Goal: Transaction & Acquisition: Purchase product/service

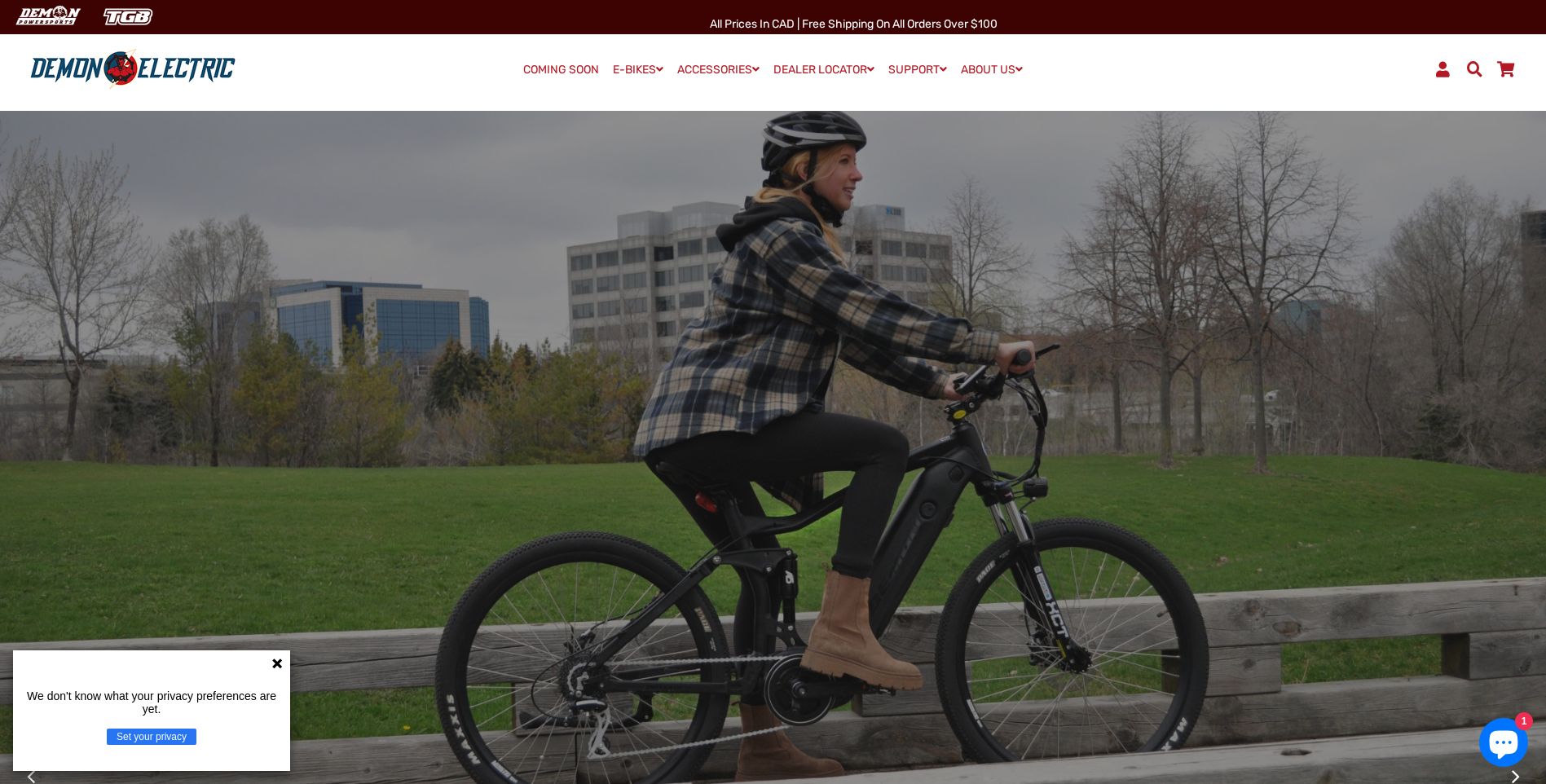
click at [279, 665] on icon at bounding box center [277, 663] width 13 height 13
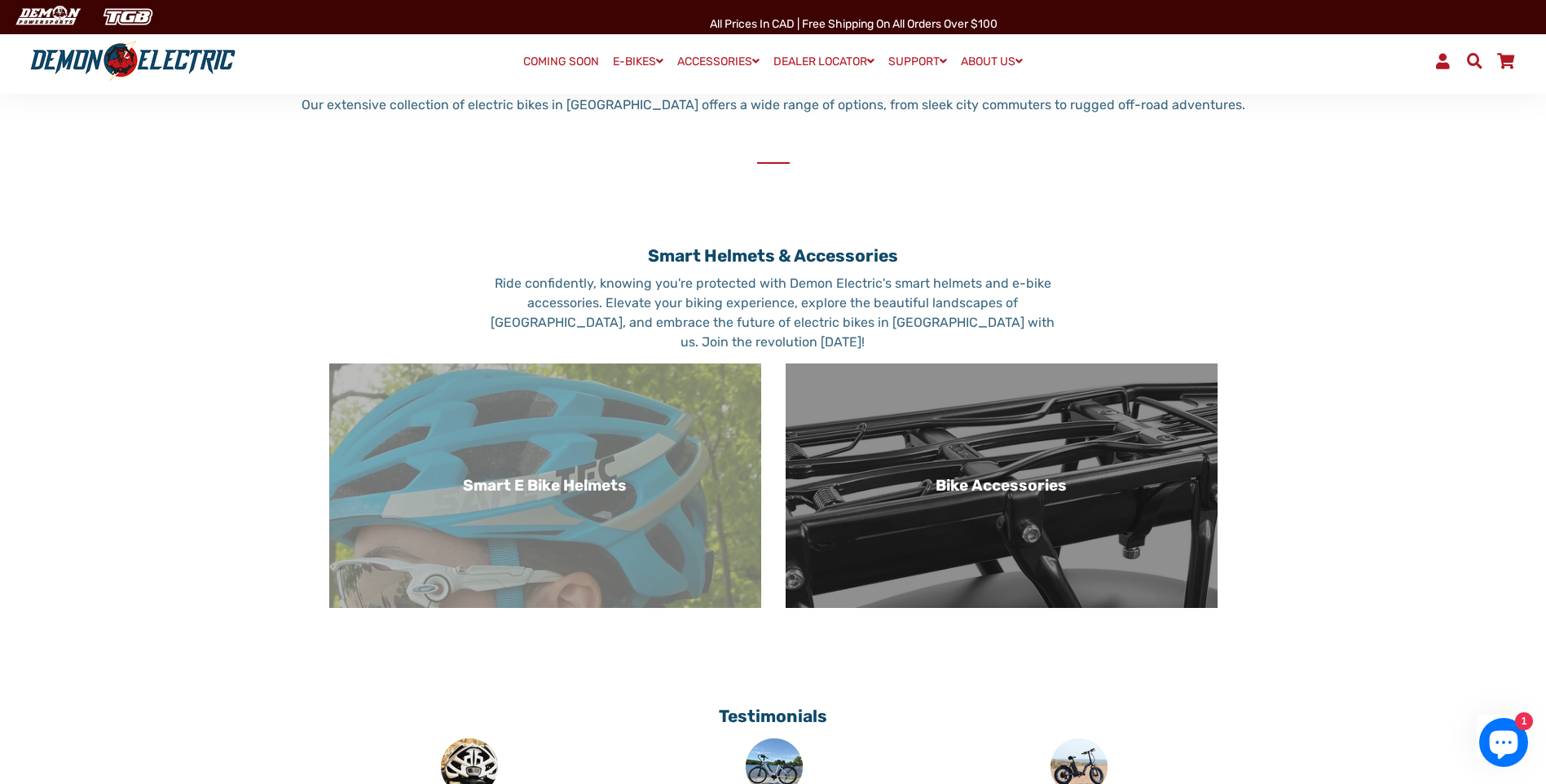
scroll to position [896, 0]
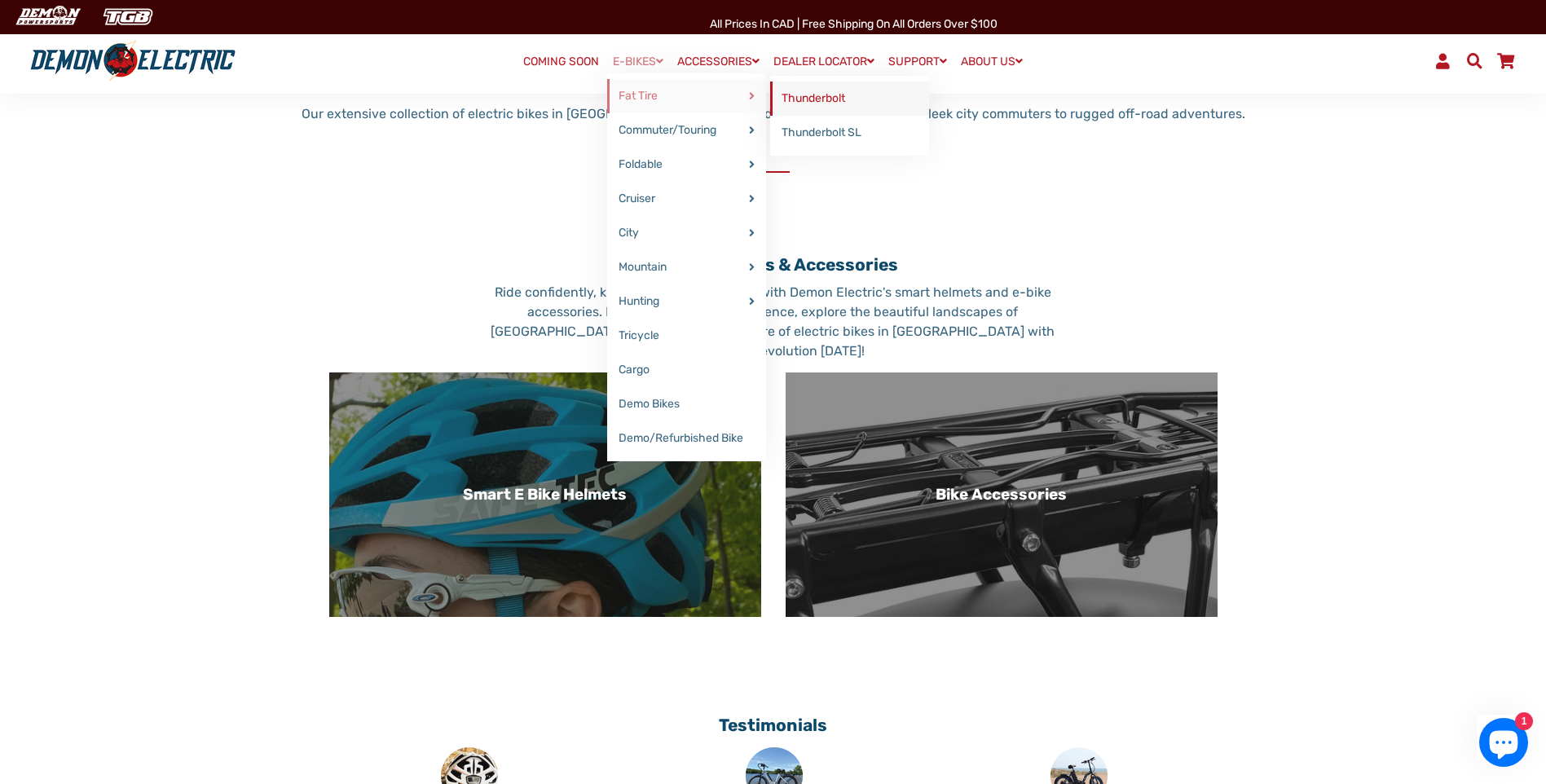
click at [811, 93] on link "Thunderbolt" at bounding box center [850, 98] width 159 height 35
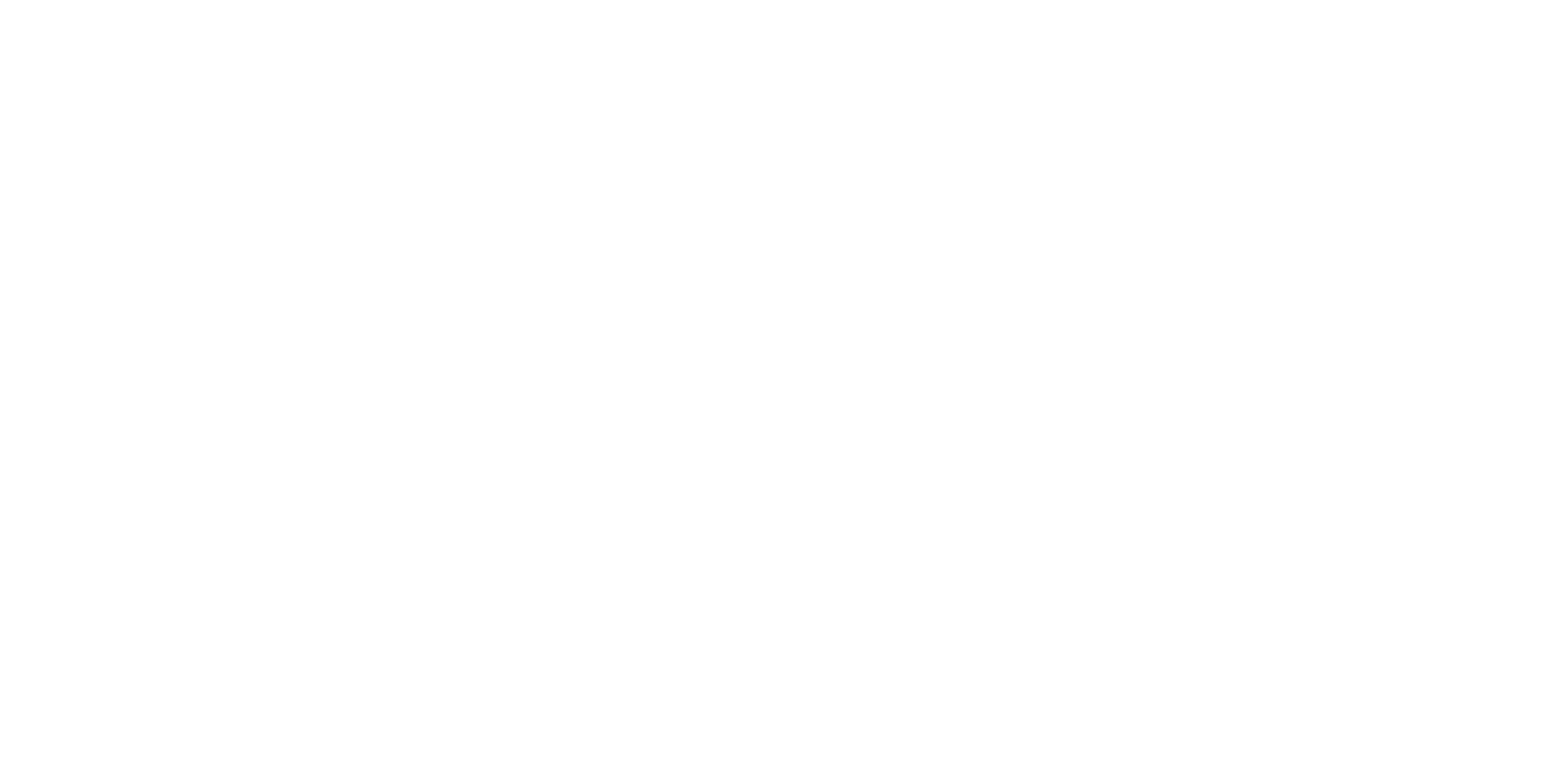
select select "******"
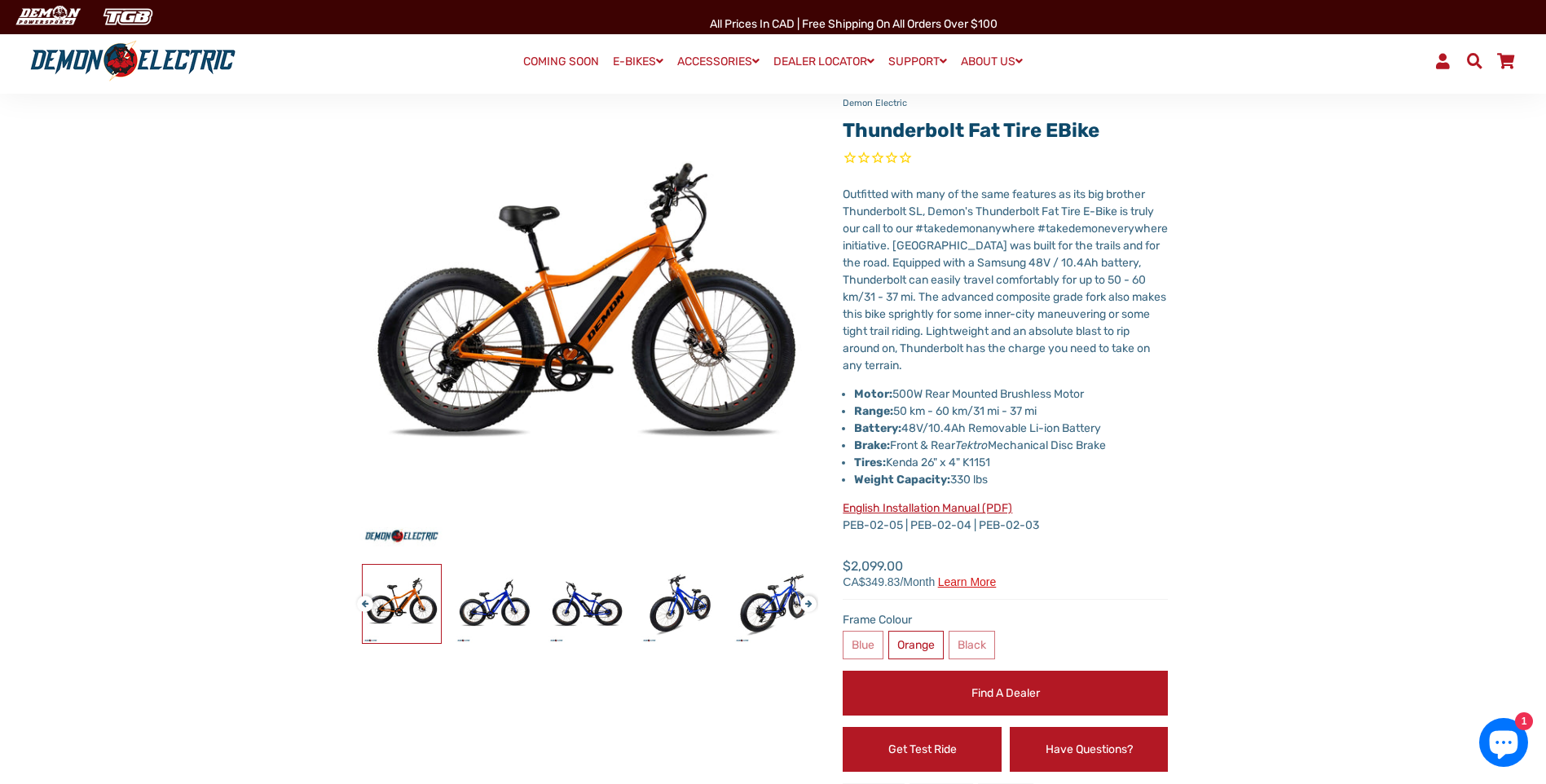
scroll to position [163, 0]
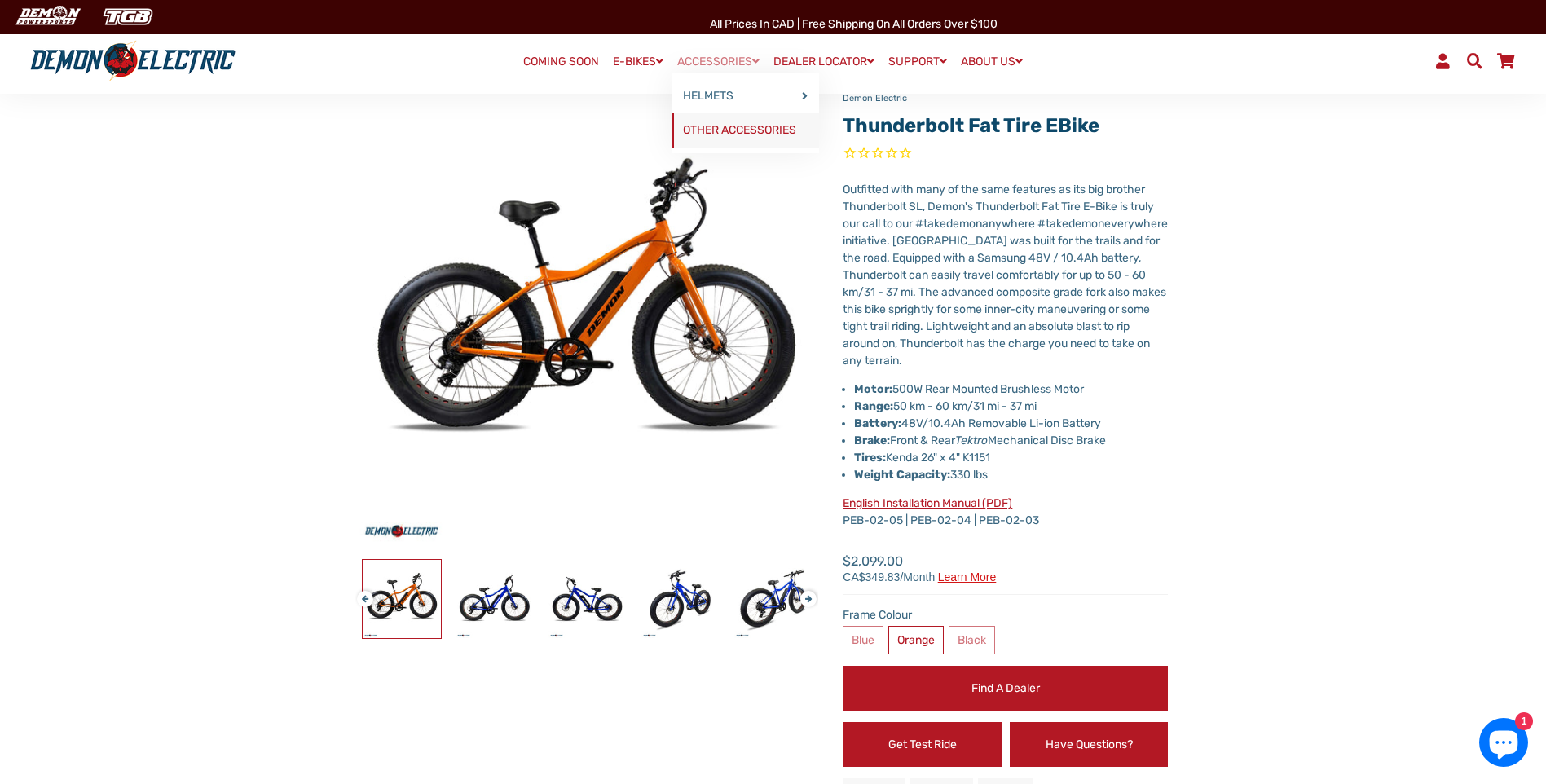
click at [717, 124] on link "OTHER ACCESSORIES" at bounding box center [745, 130] width 148 height 35
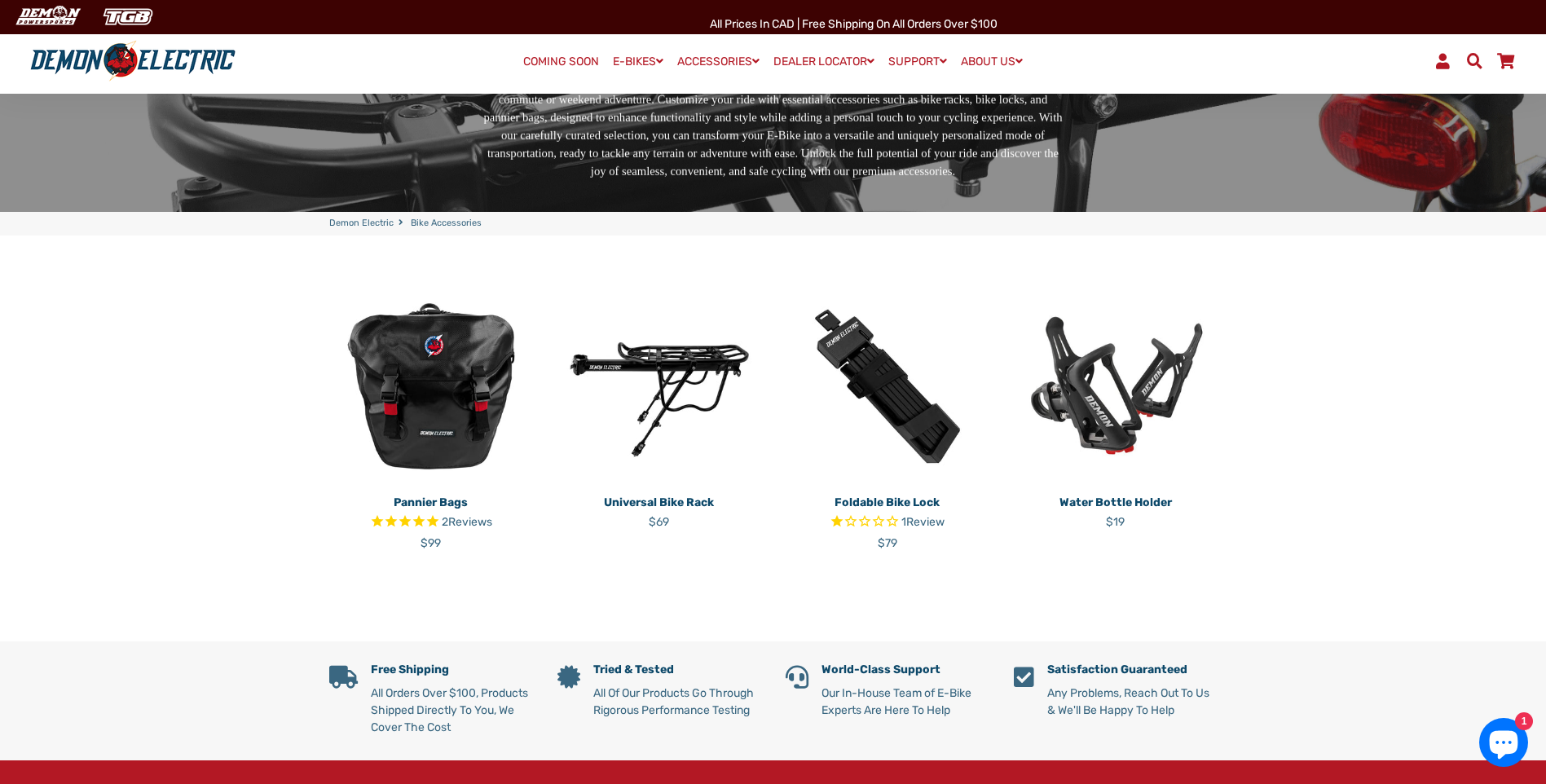
scroll to position [244, 0]
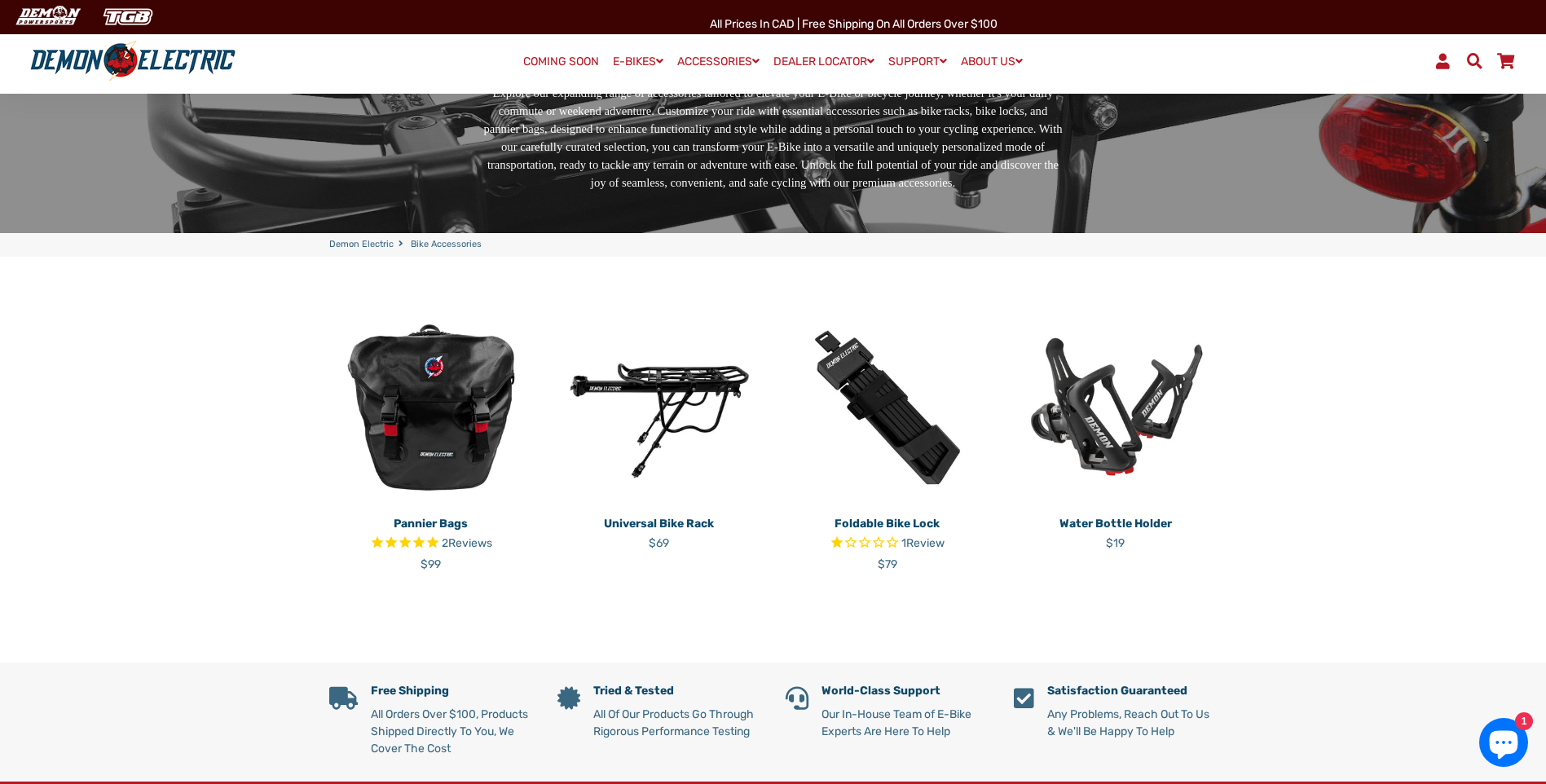
click at [688, 375] on img at bounding box center [659, 407] width 204 height 204
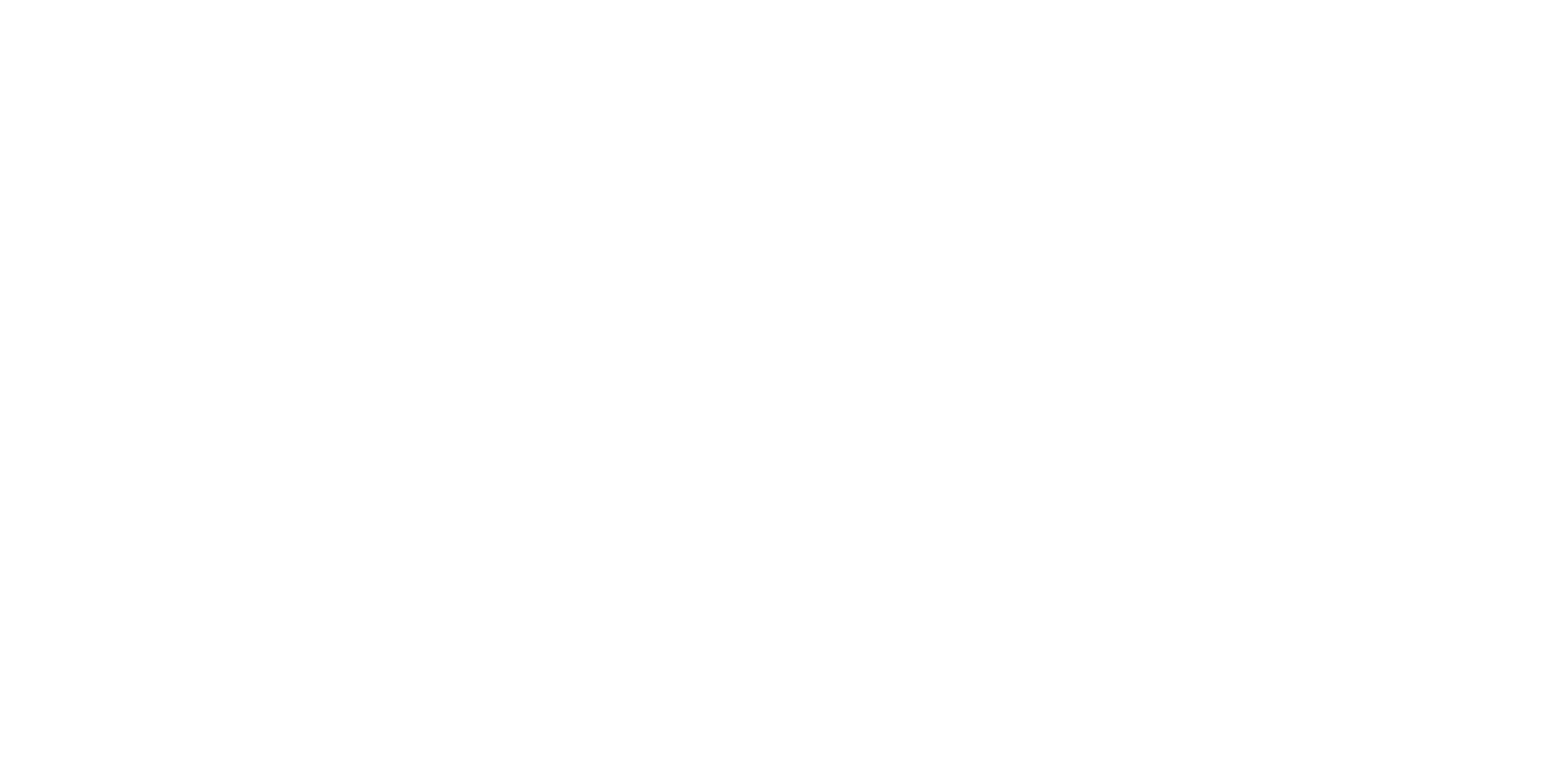
select select "******"
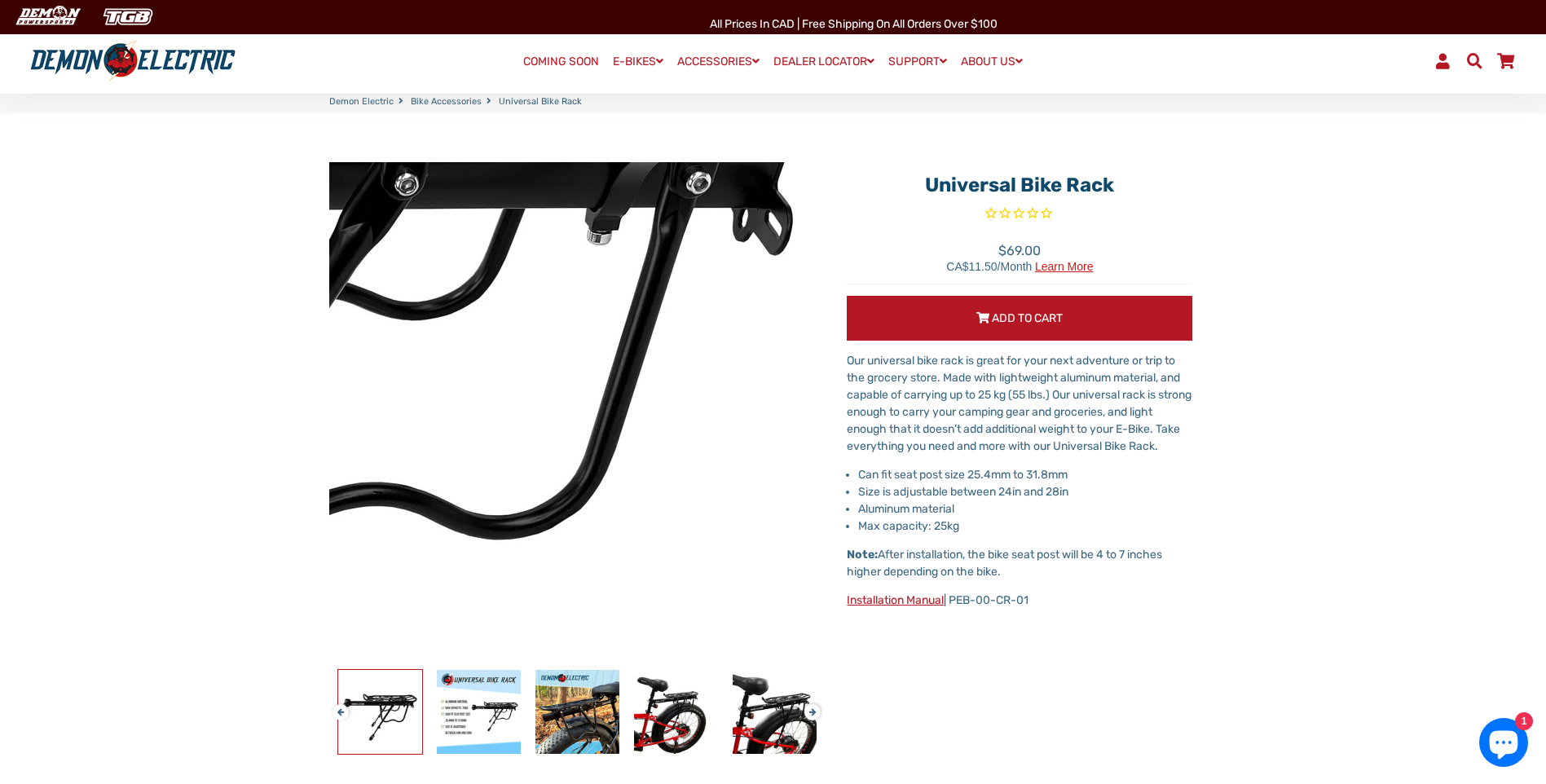
scroll to position [163, 0]
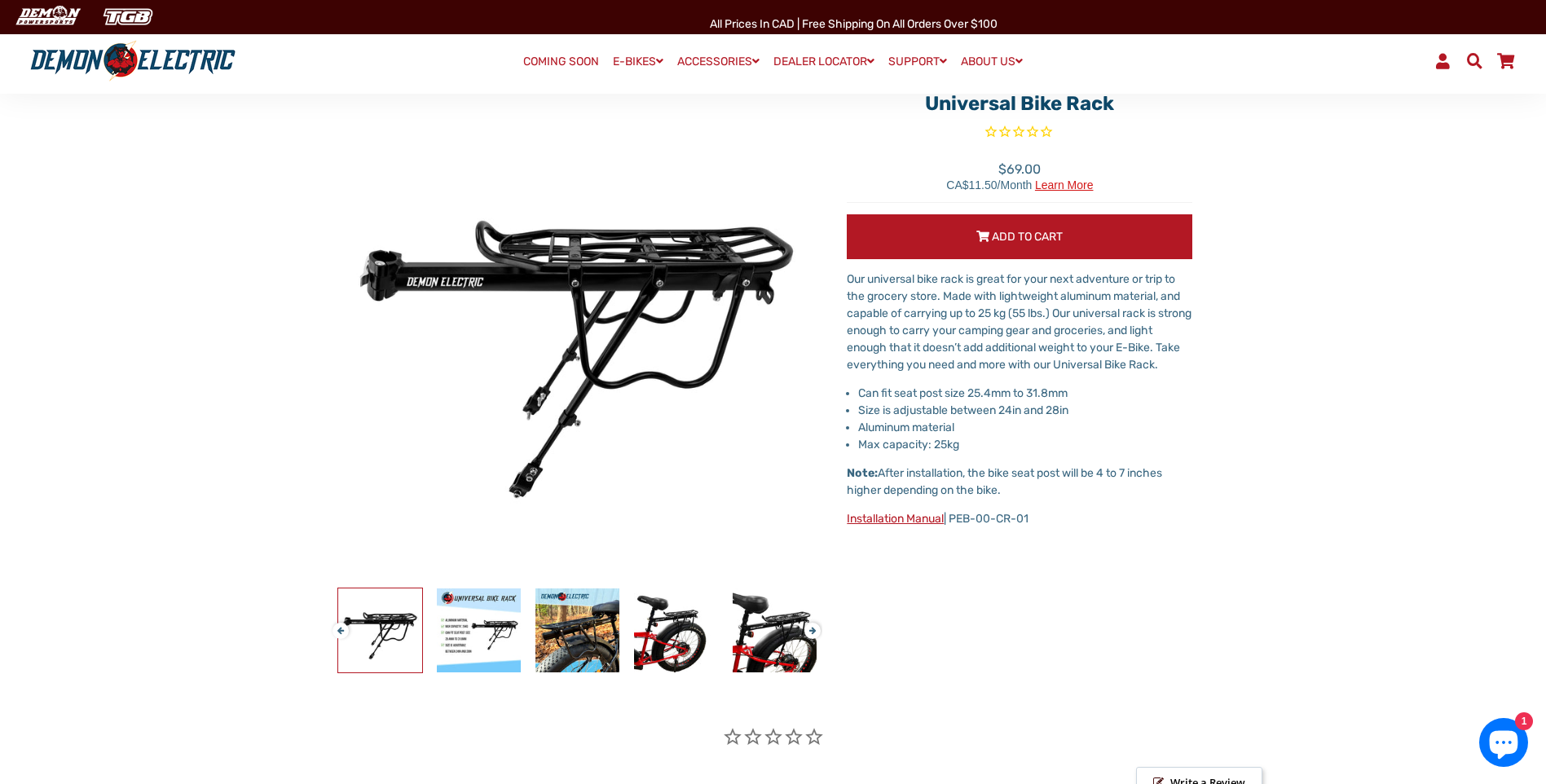
click at [386, 624] on img at bounding box center [380, 630] width 84 height 84
click at [500, 621] on img at bounding box center [478, 630] width 84 height 84
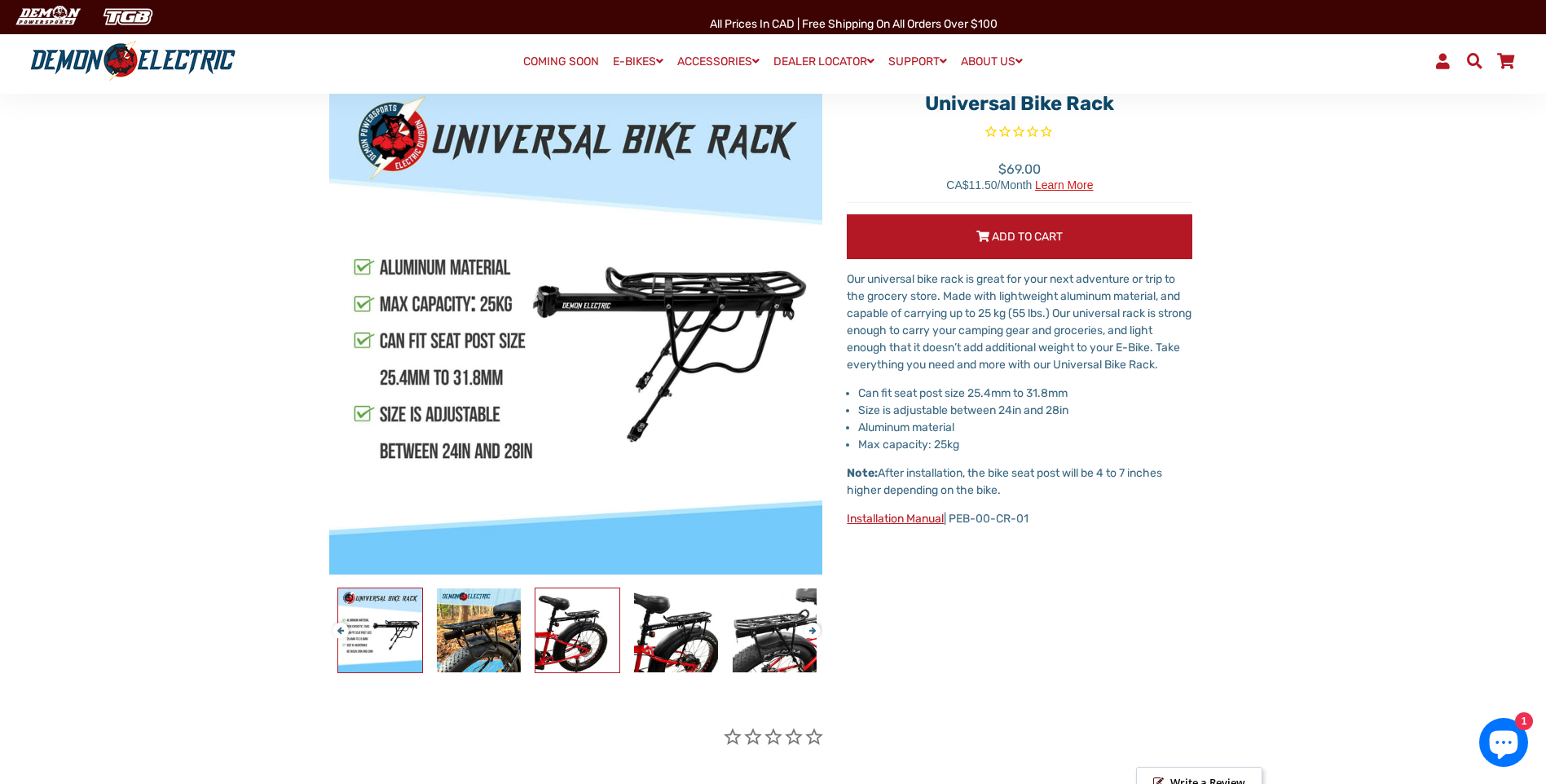
click at [581, 639] on img at bounding box center [577, 630] width 84 height 84
click at [691, 632] on img at bounding box center [675, 630] width 84 height 84
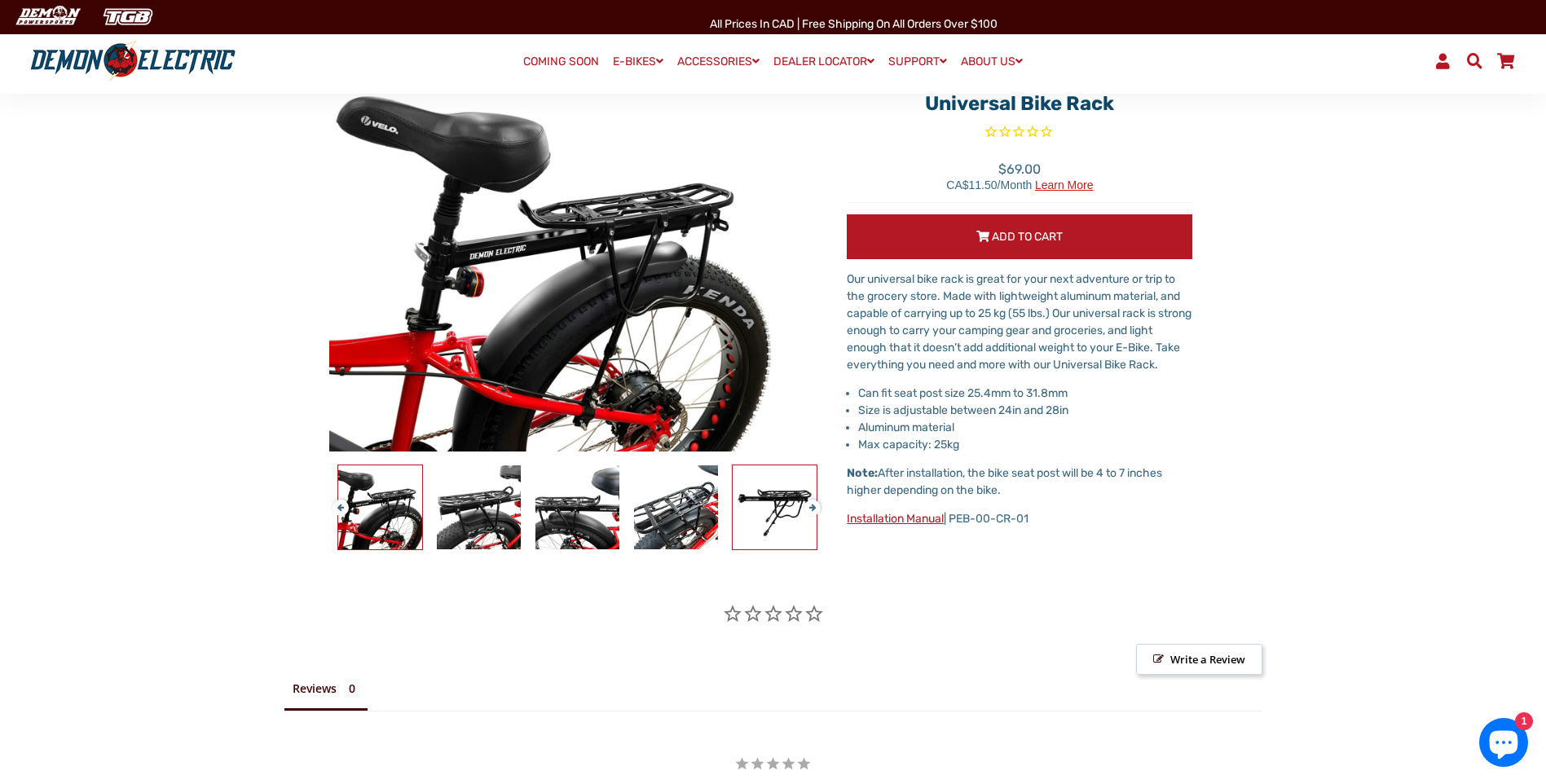
click at [788, 505] on img at bounding box center [774, 507] width 84 height 84
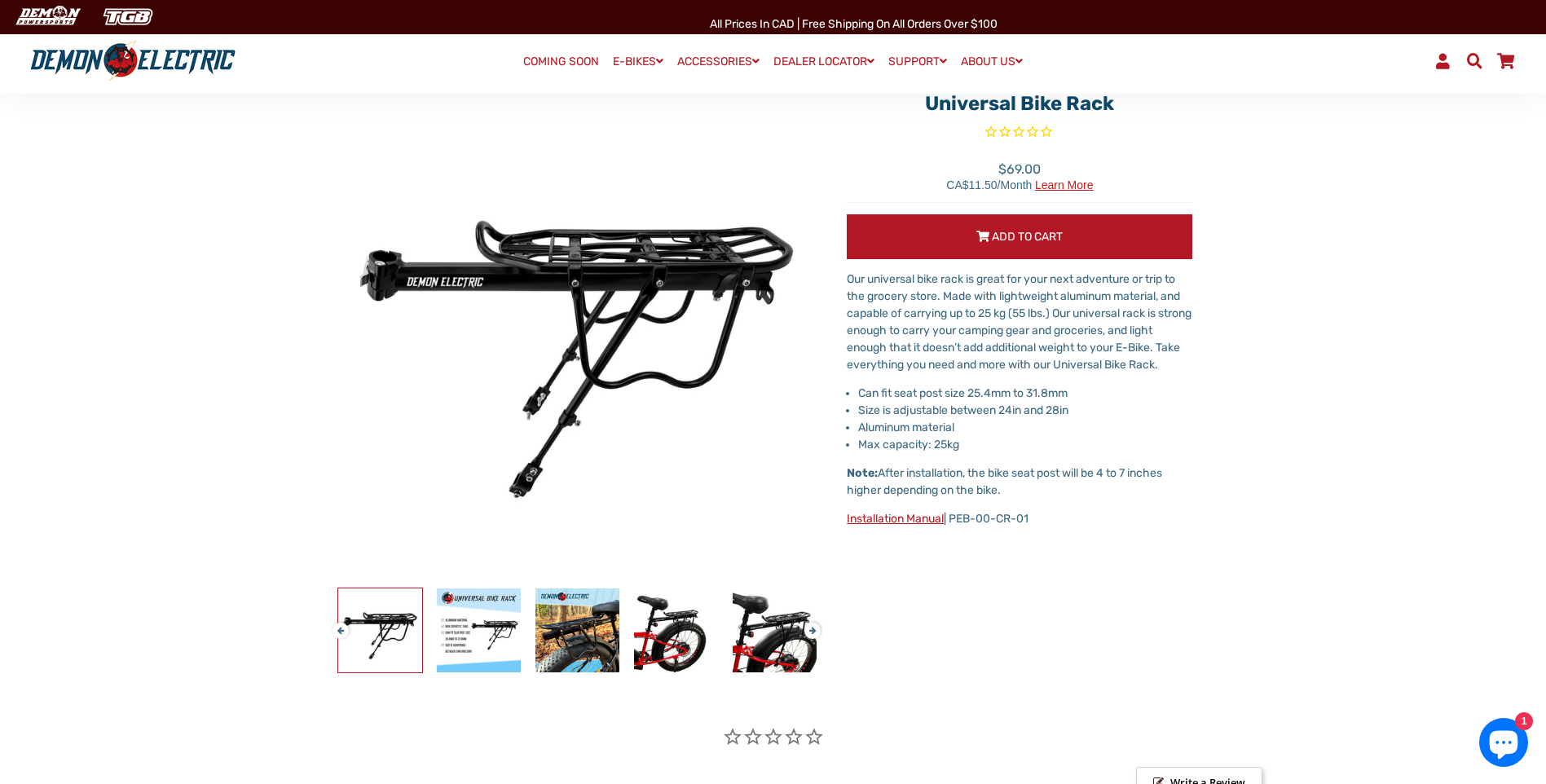
click at [722, 123] on link "OTHER ACCESSORIES" at bounding box center [745, 130] width 148 height 35
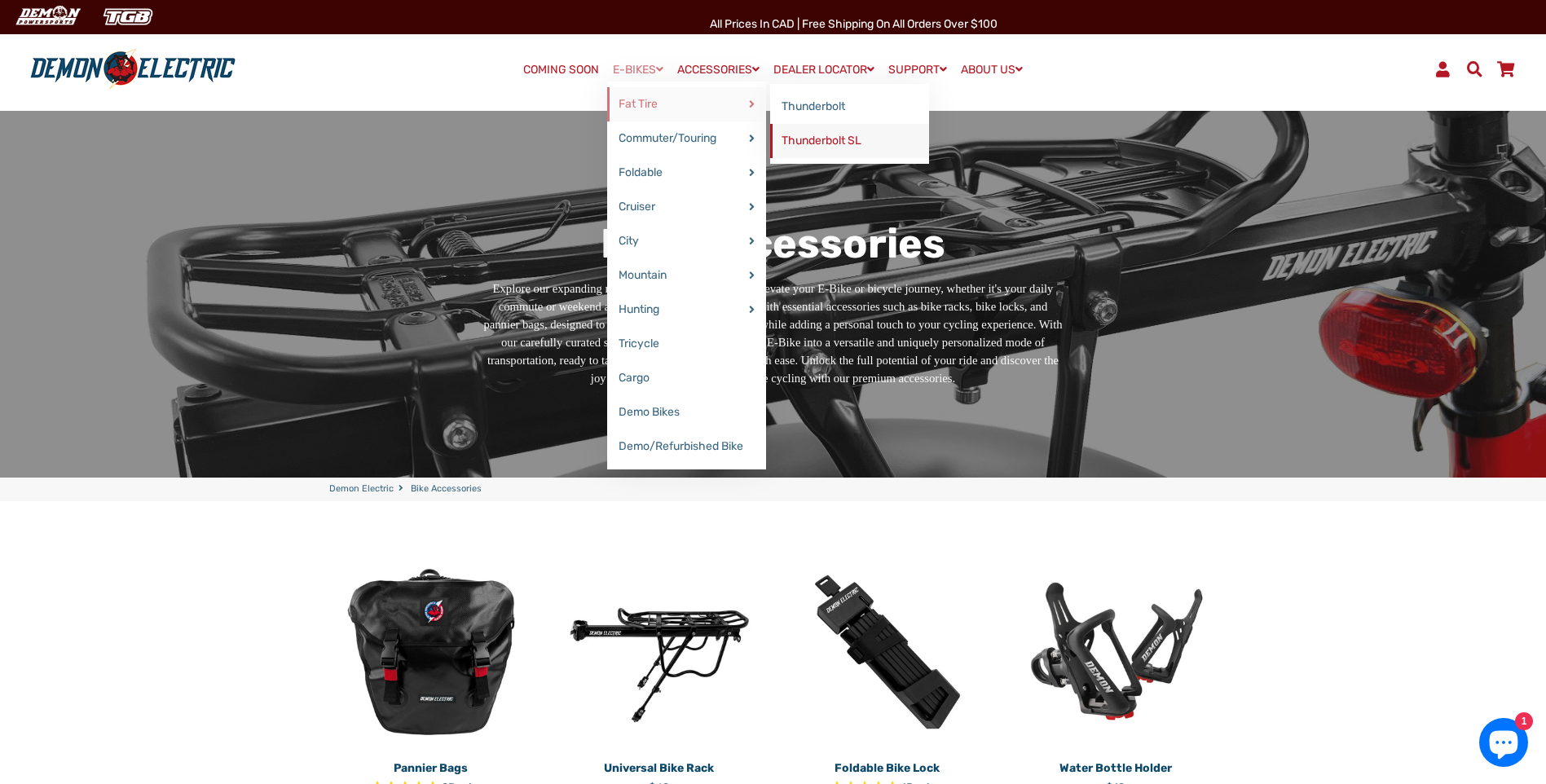
click at [810, 136] on link "Thunderbolt SL" at bounding box center [850, 141] width 159 height 35
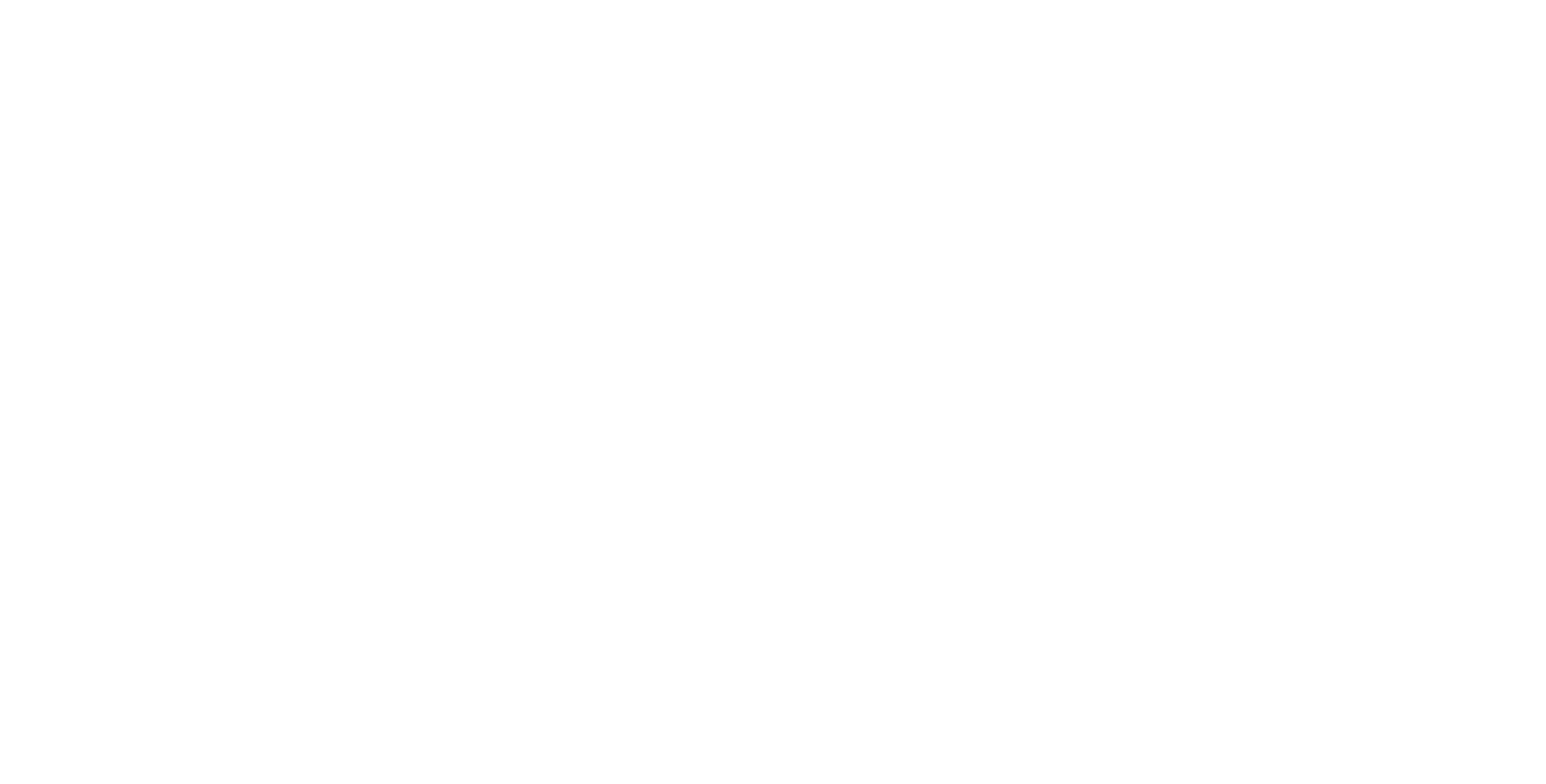
select select "******"
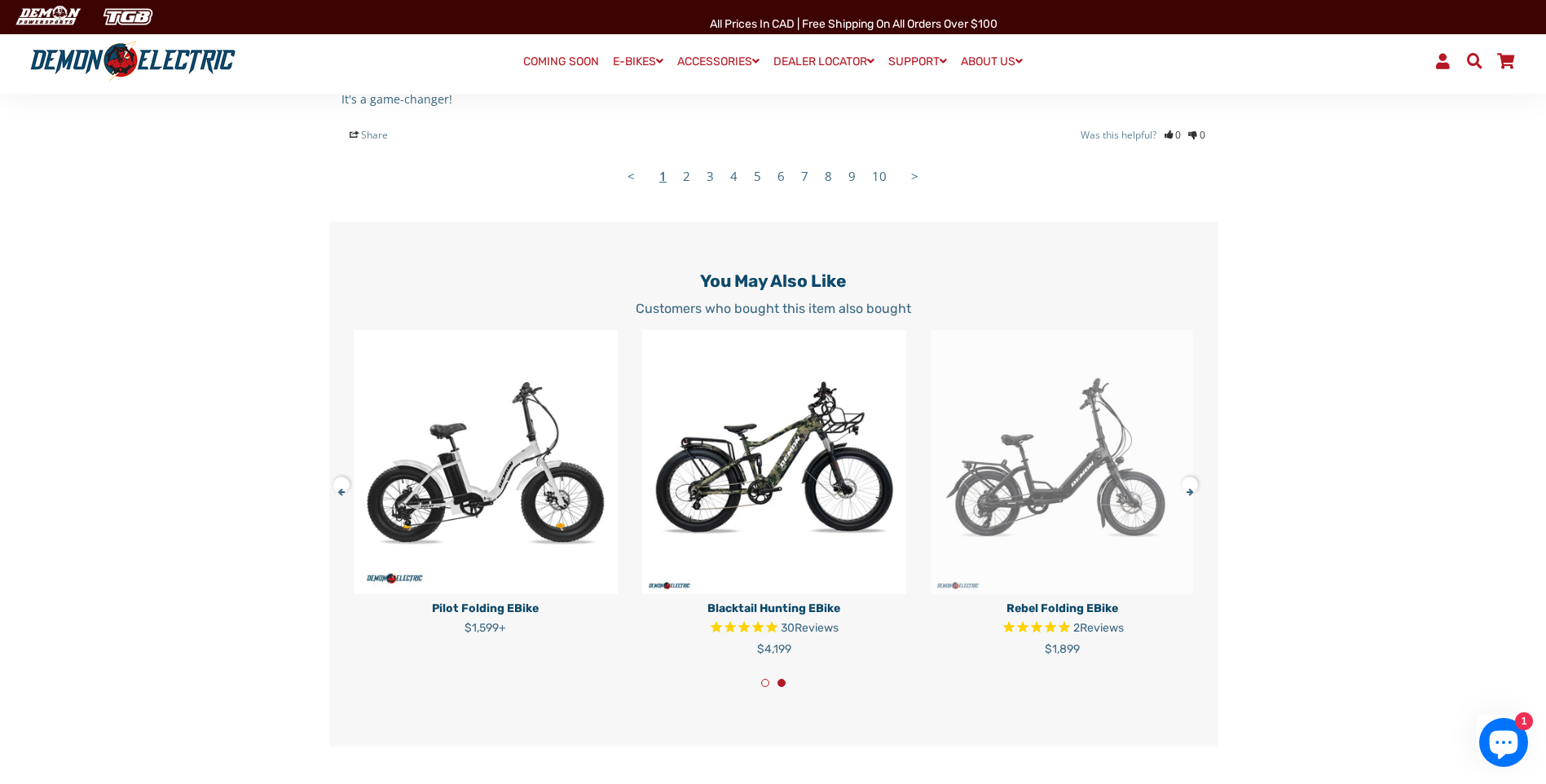
scroll to position [3340, 0]
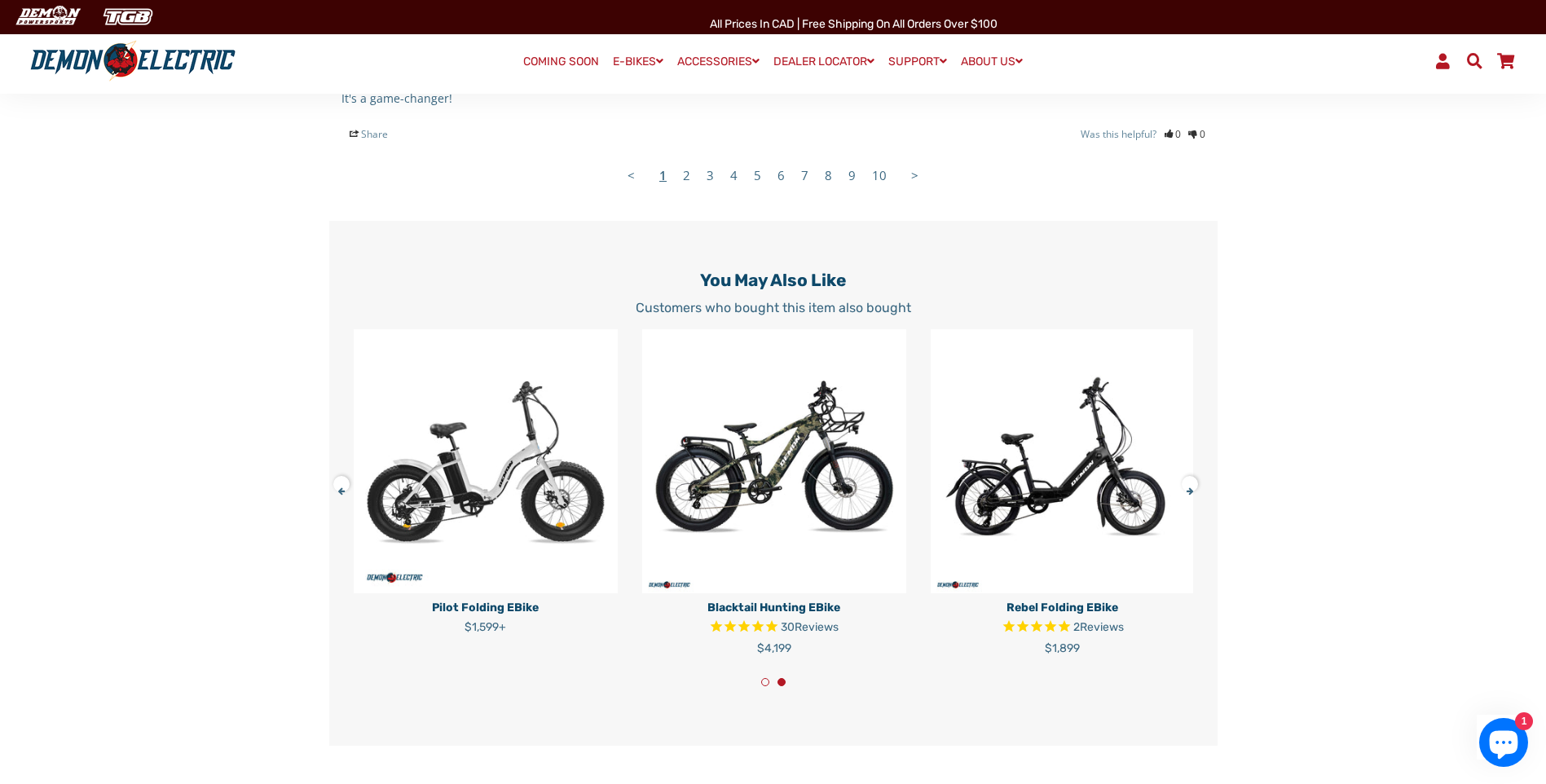
click at [1187, 496] on button at bounding box center [1195, 481] width 28 height 28
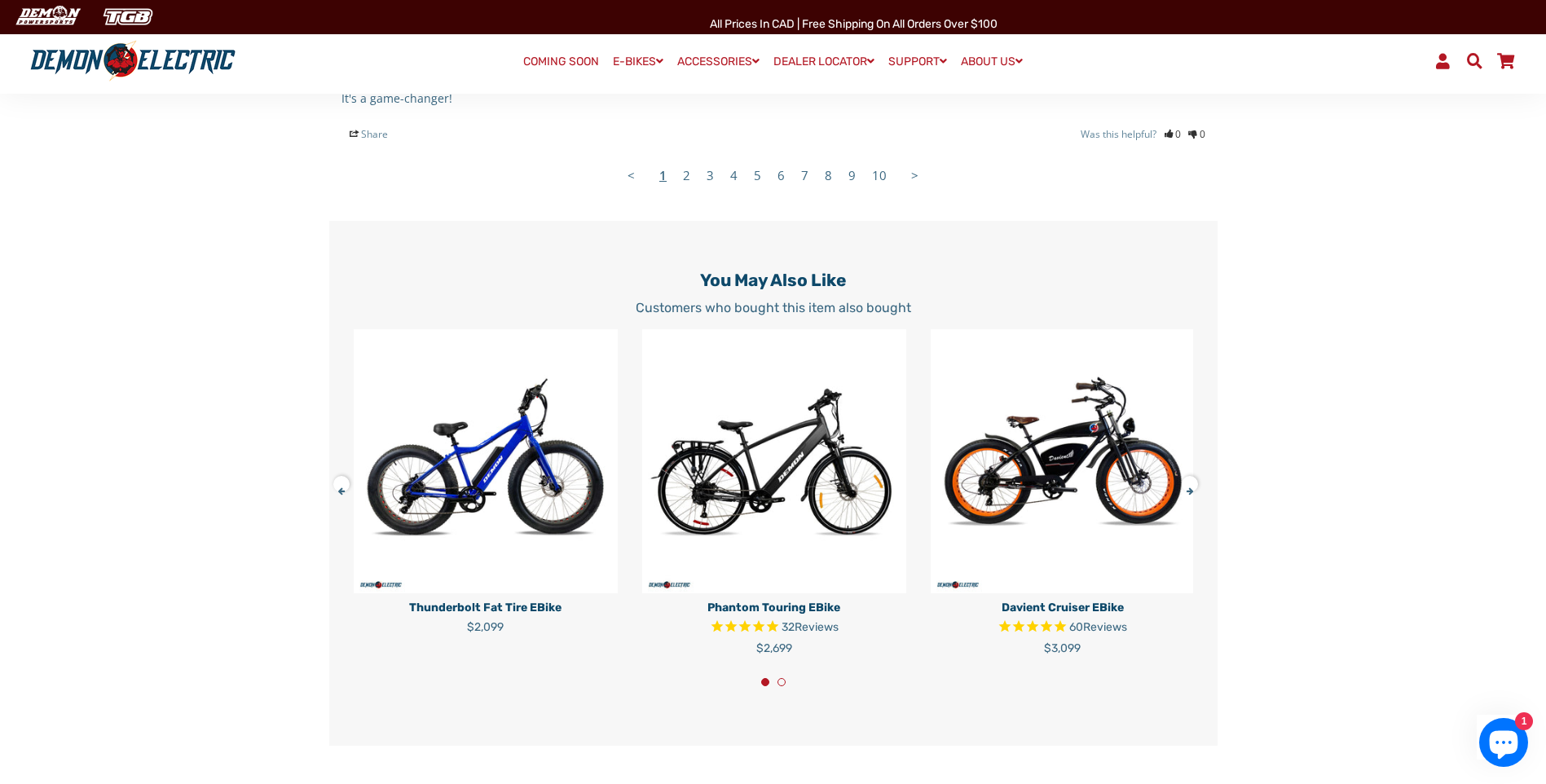
click at [1187, 496] on button at bounding box center [1195, 481] width 28 height 28
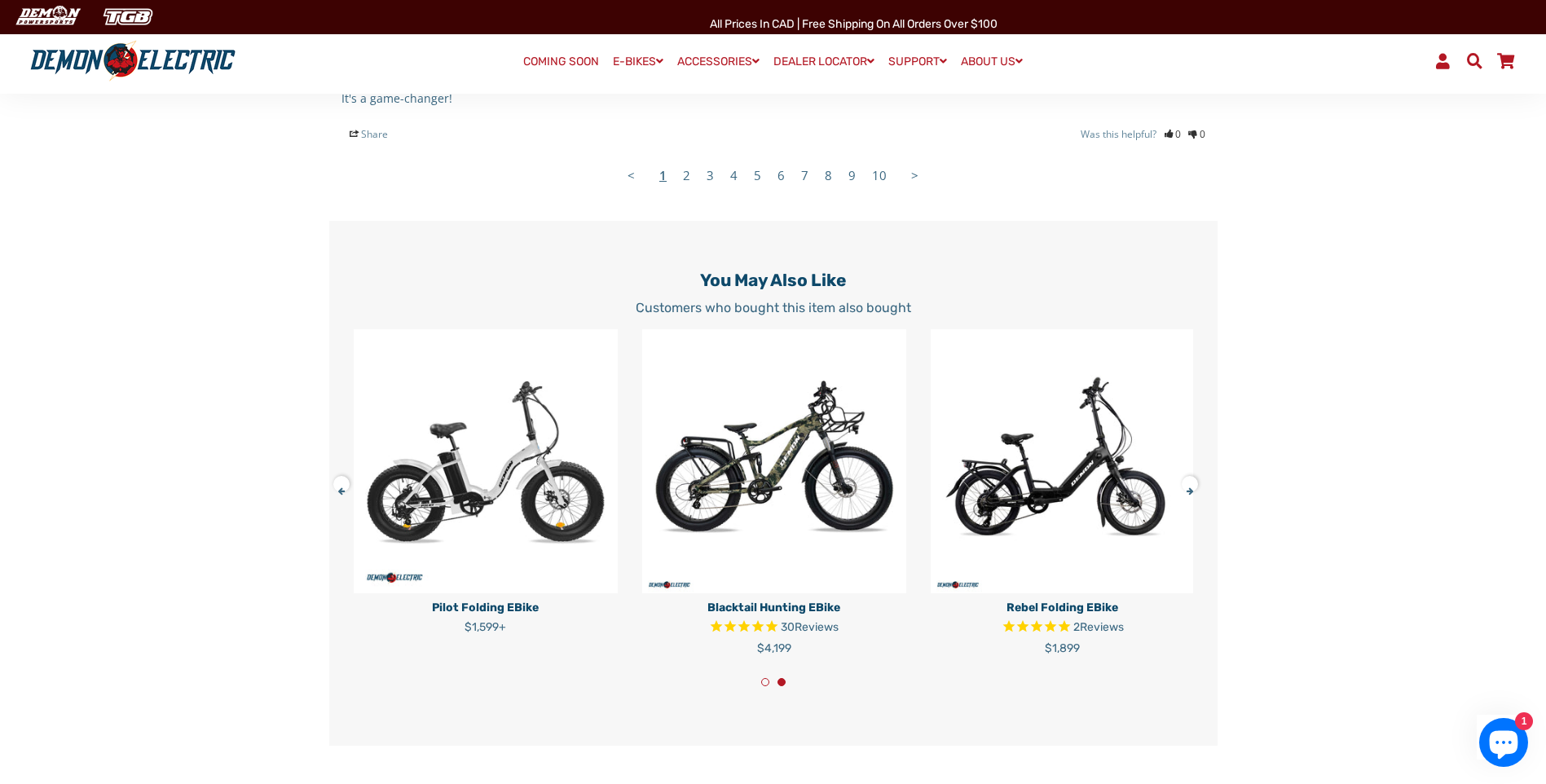
click at [1187, 496] on button at bounding box center [1195, 481] width 28 height 28
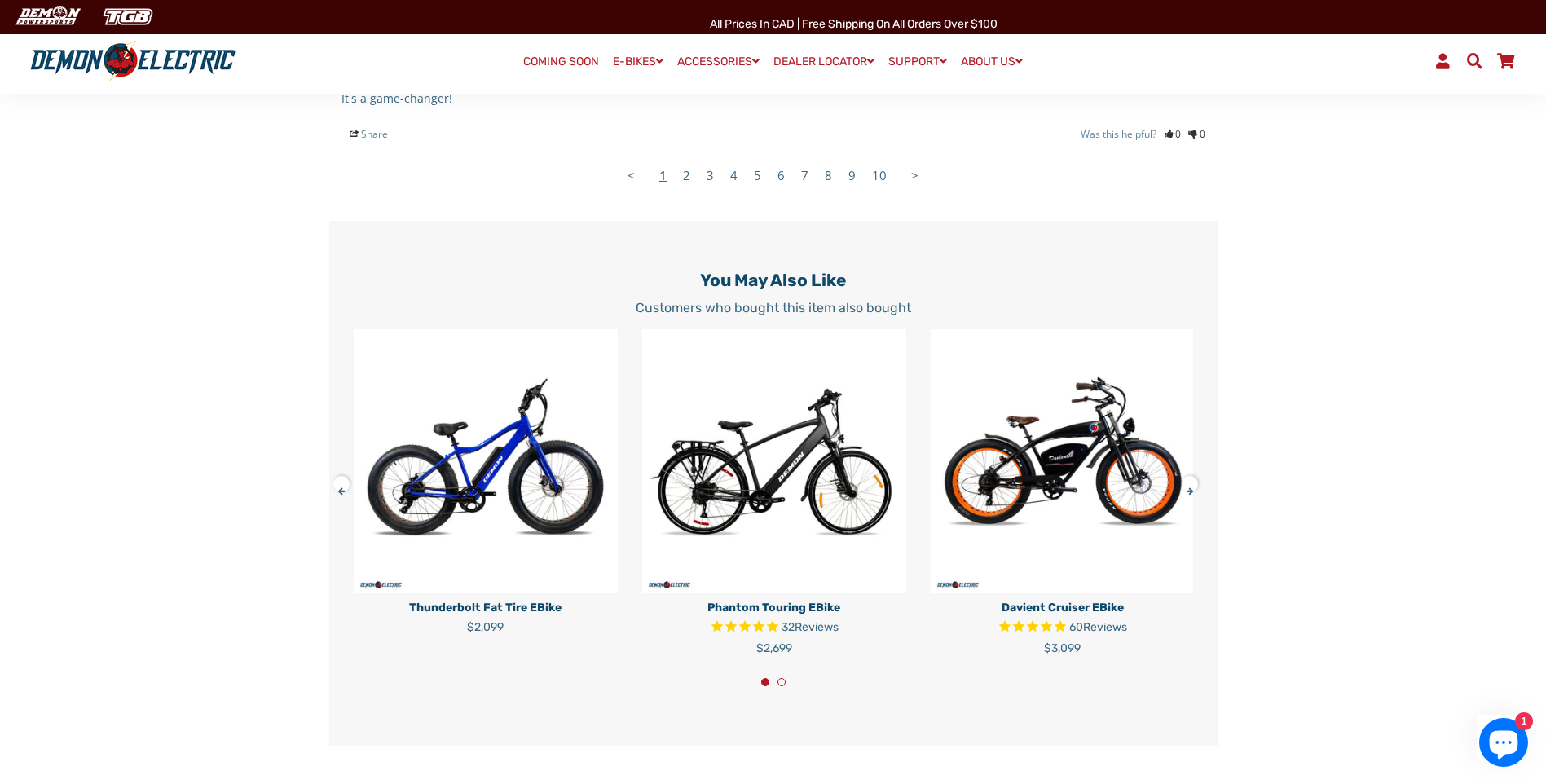
click at [1188, 496] on button at bounding box center [1195, 481] width 28 height 28
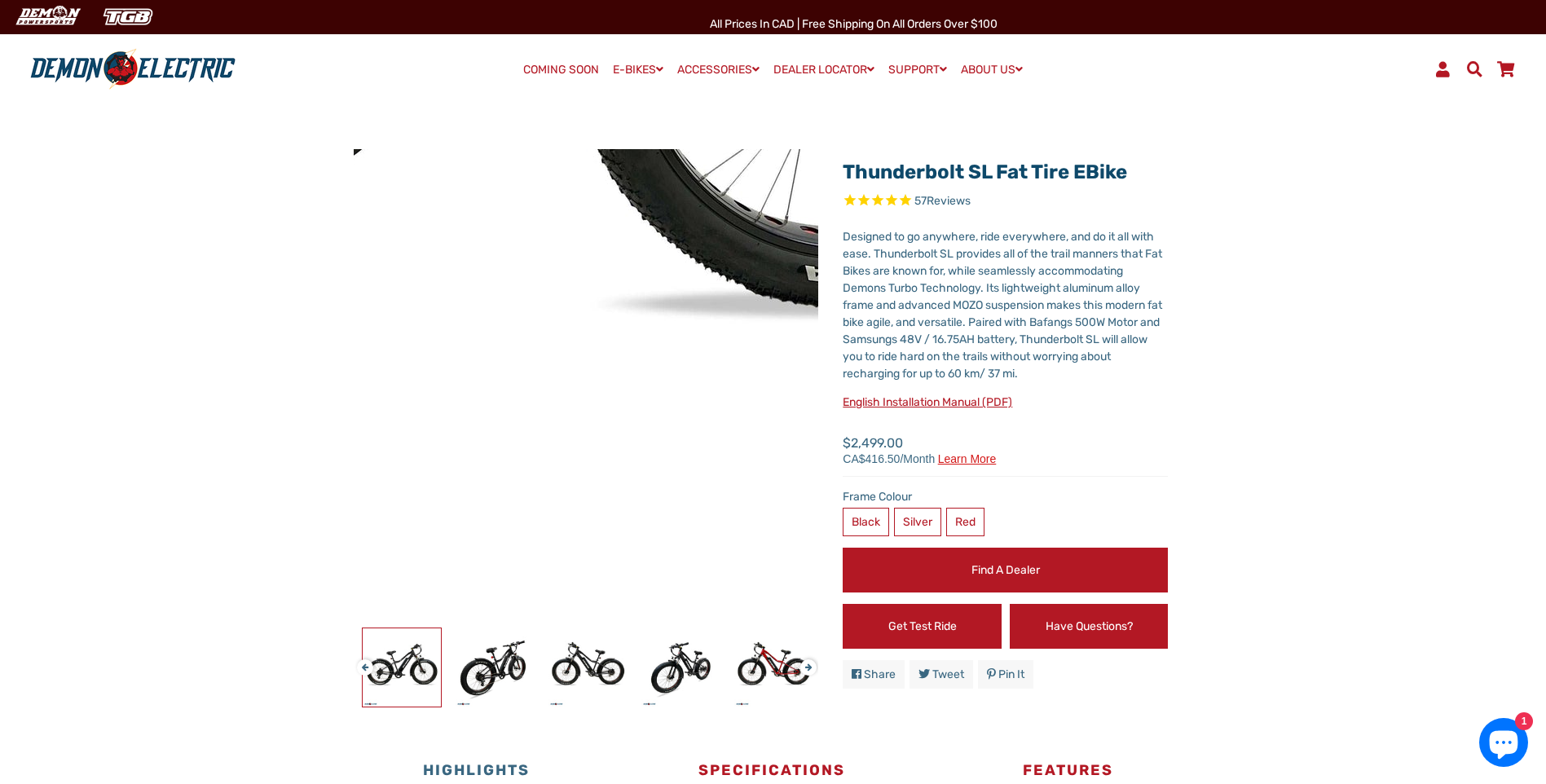
scroll to position [0, 0]
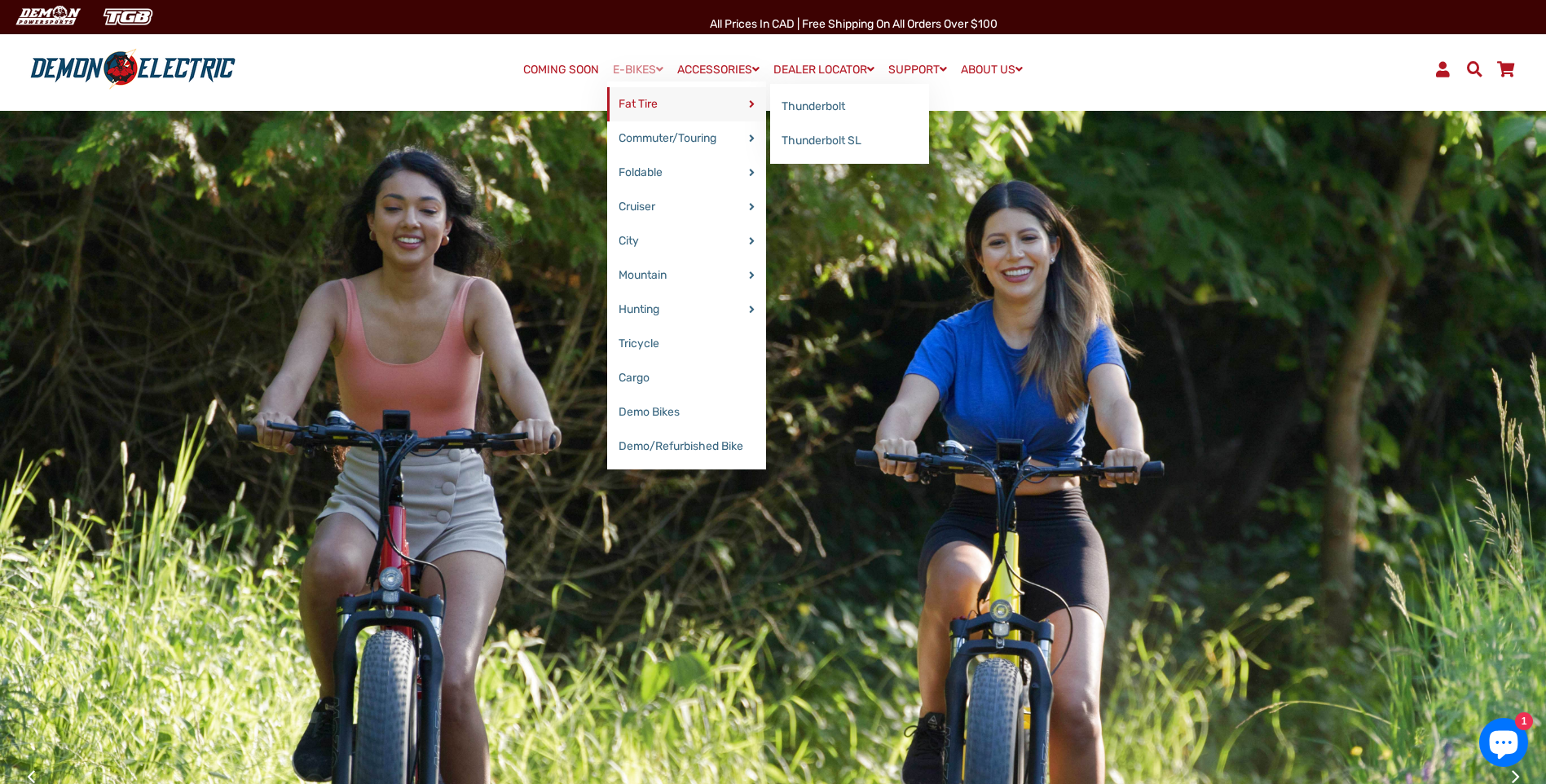
click at [634, 97] on link "Fat Tire" at bounding box center [687, 104] width 159 height 35
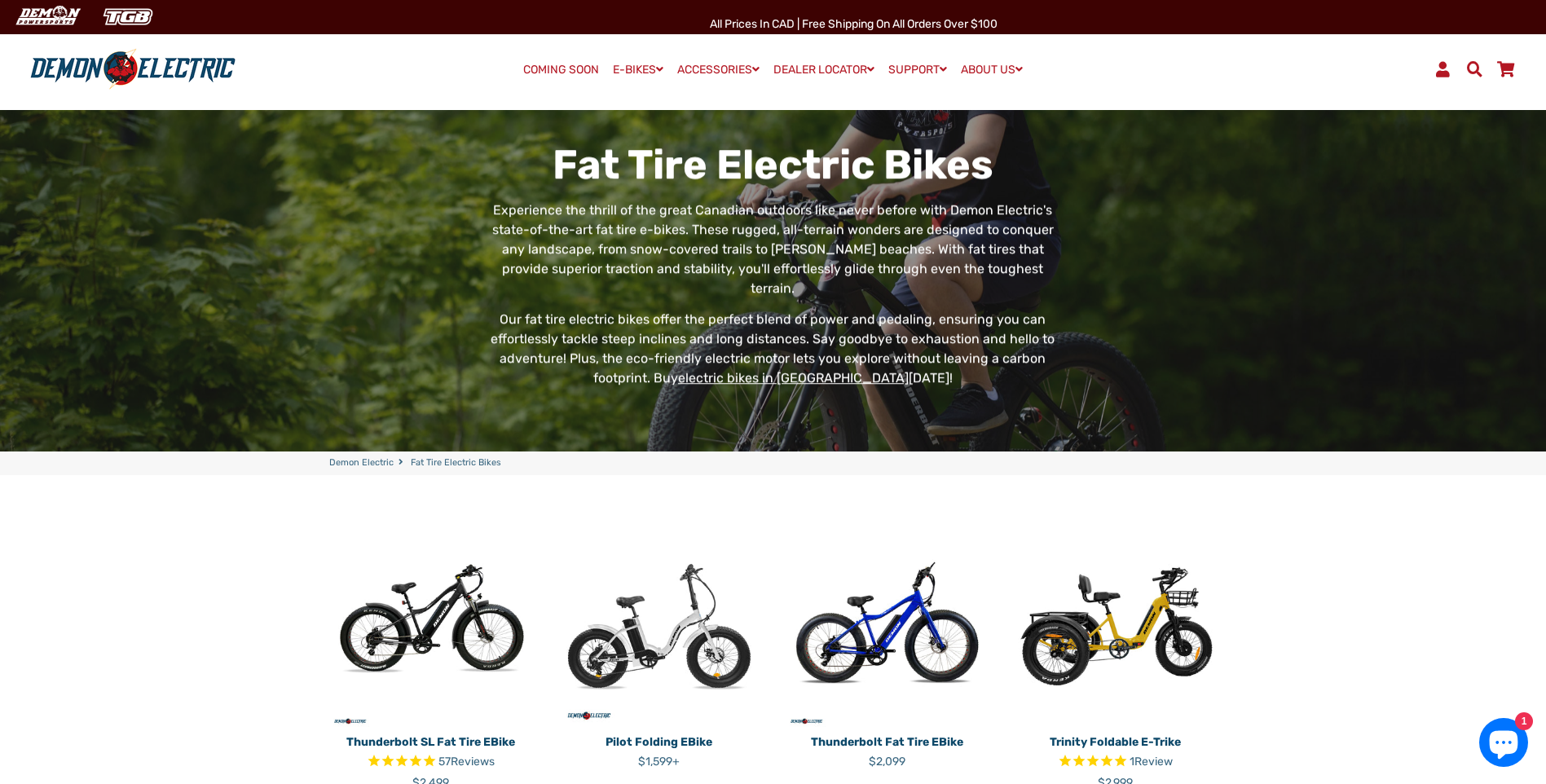
scroll to position [163, 0]
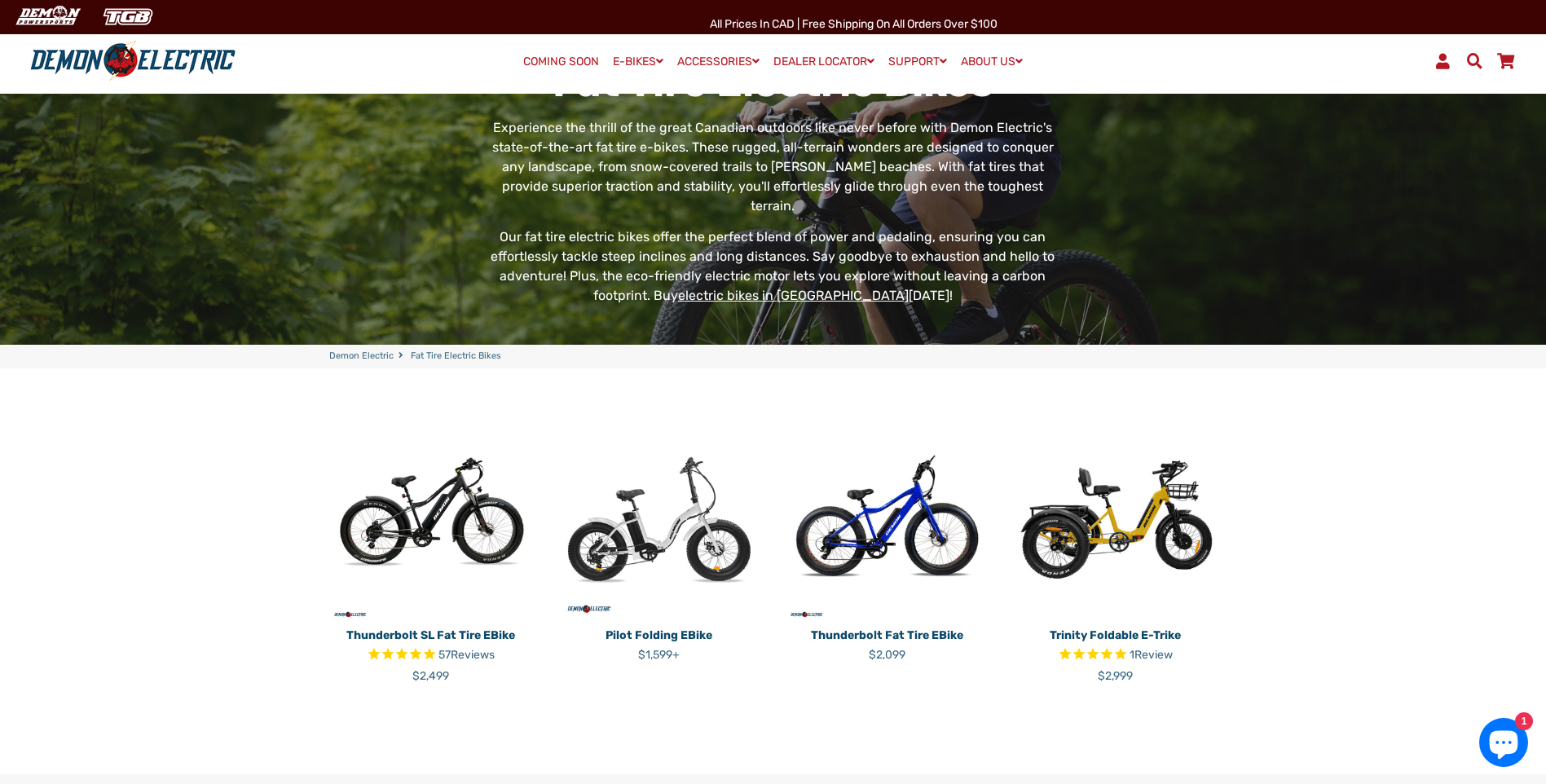
click at [471, 497] on img at bounding box center [431, 519] width 204 height 204
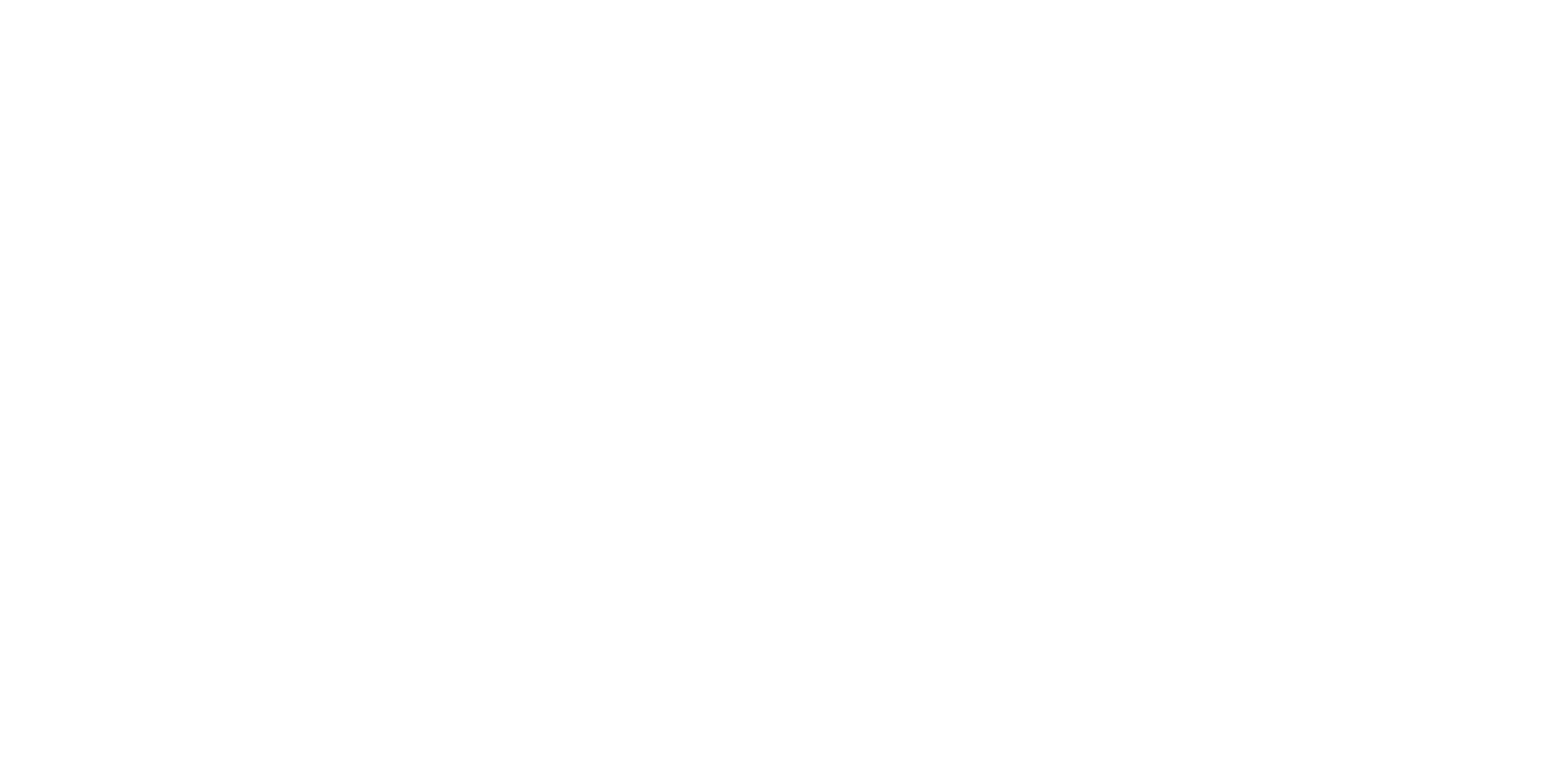
select select "******"
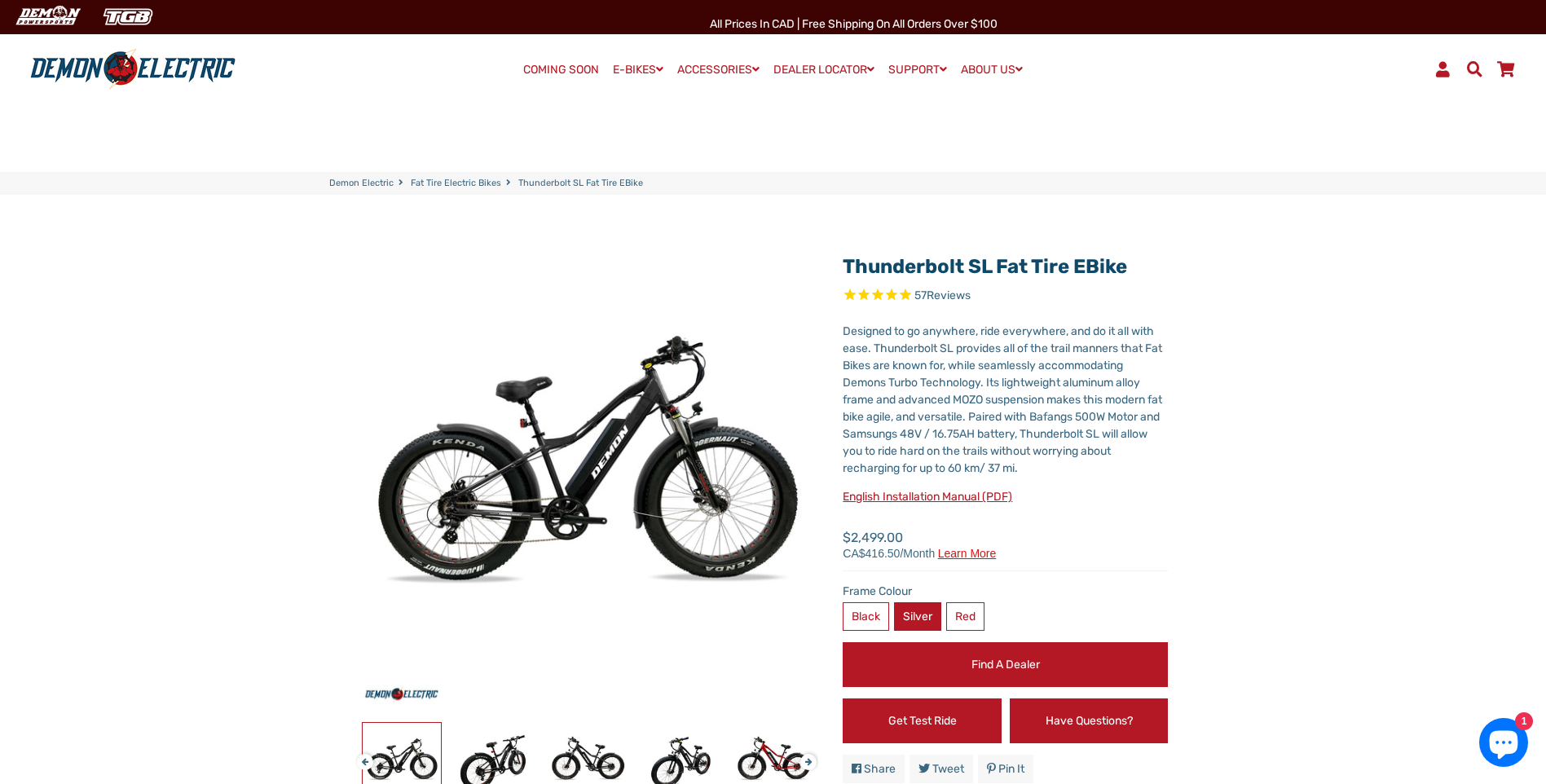
click at [916, 628] on label "Silver" at bounding box center [917, 616] width 47 height 28
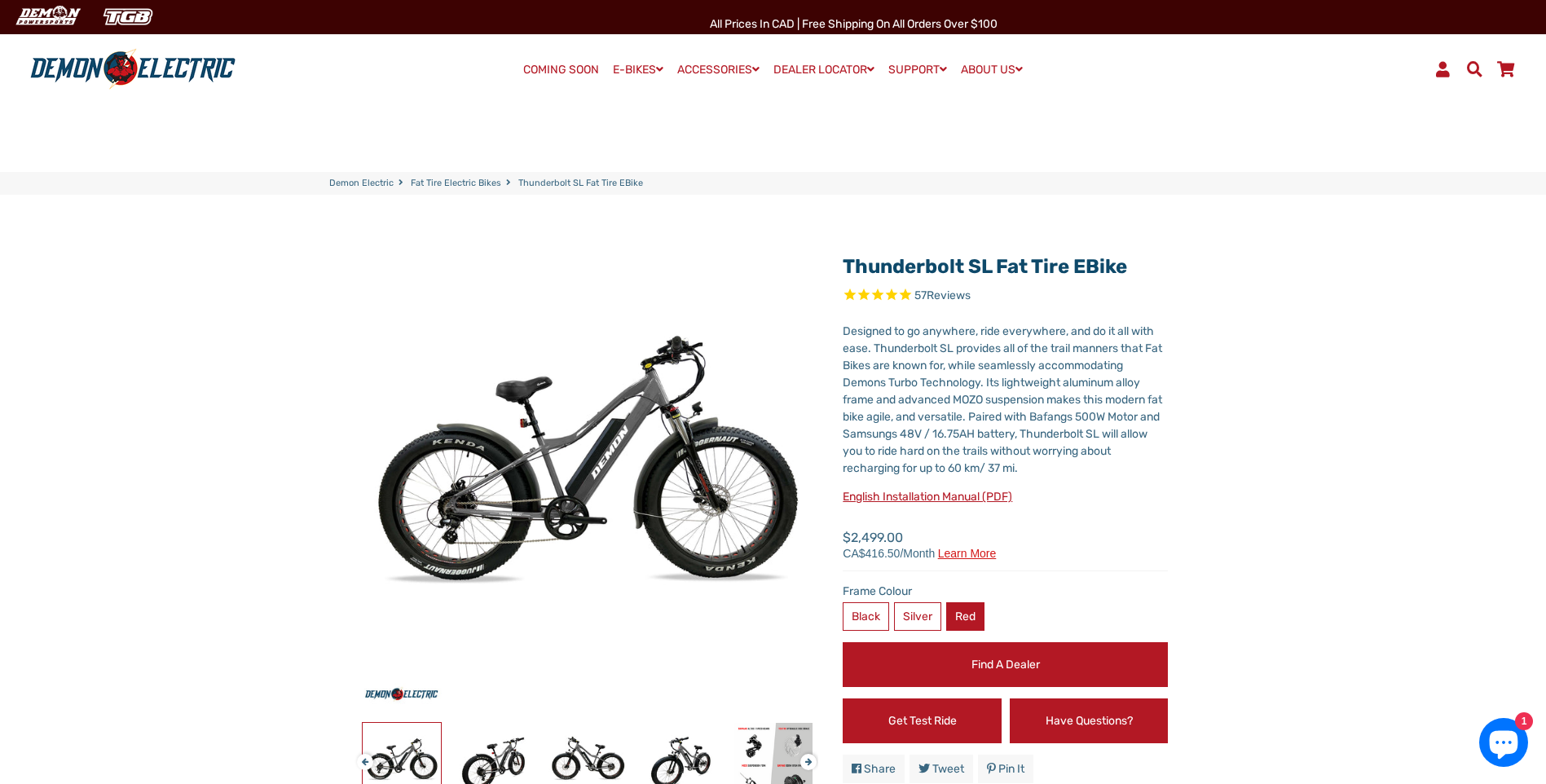
click at [971, 612] on label "Red" at bounding box center [965, 616] width 38 height 28
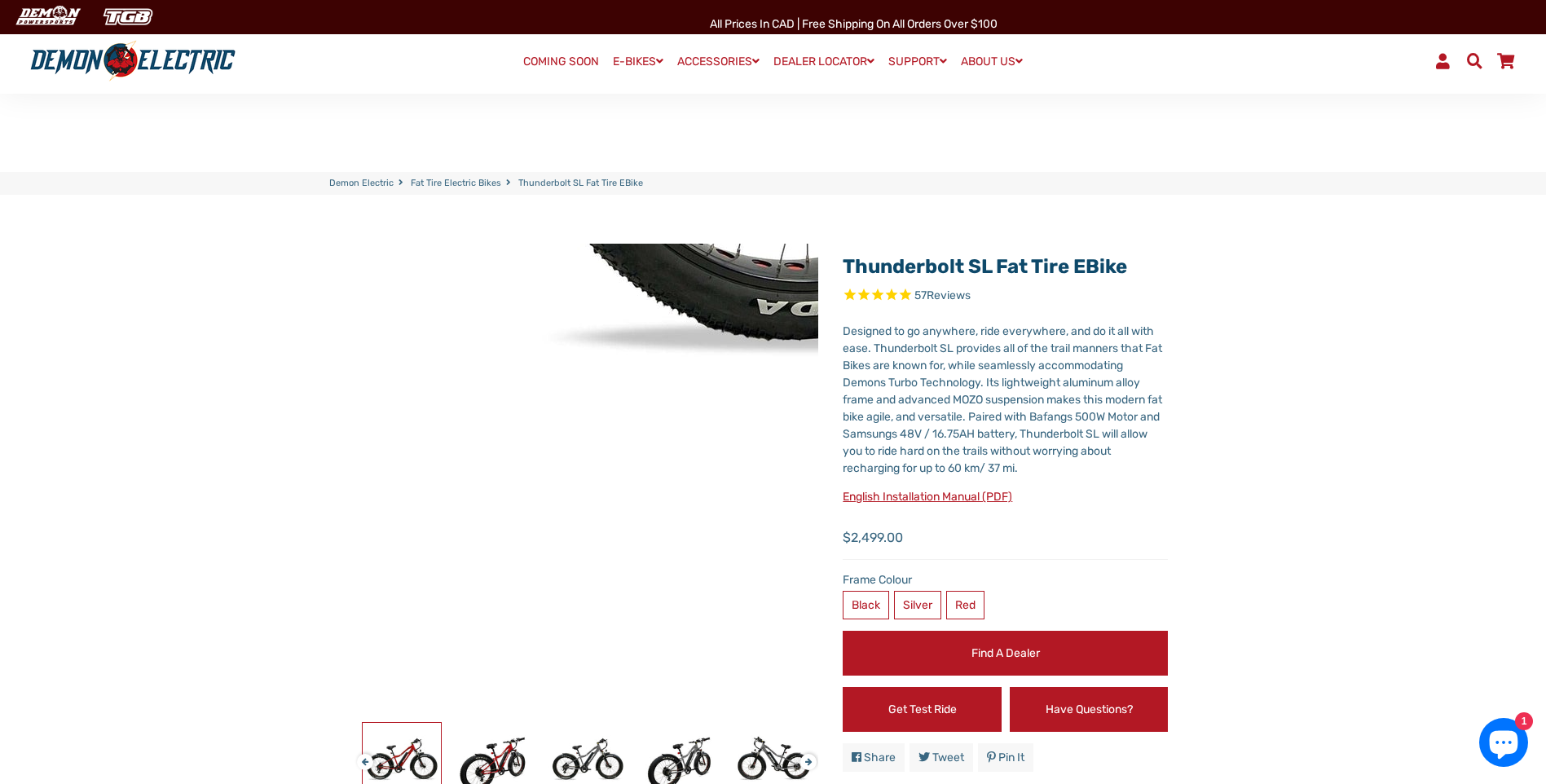
scroll to position [163, 0]
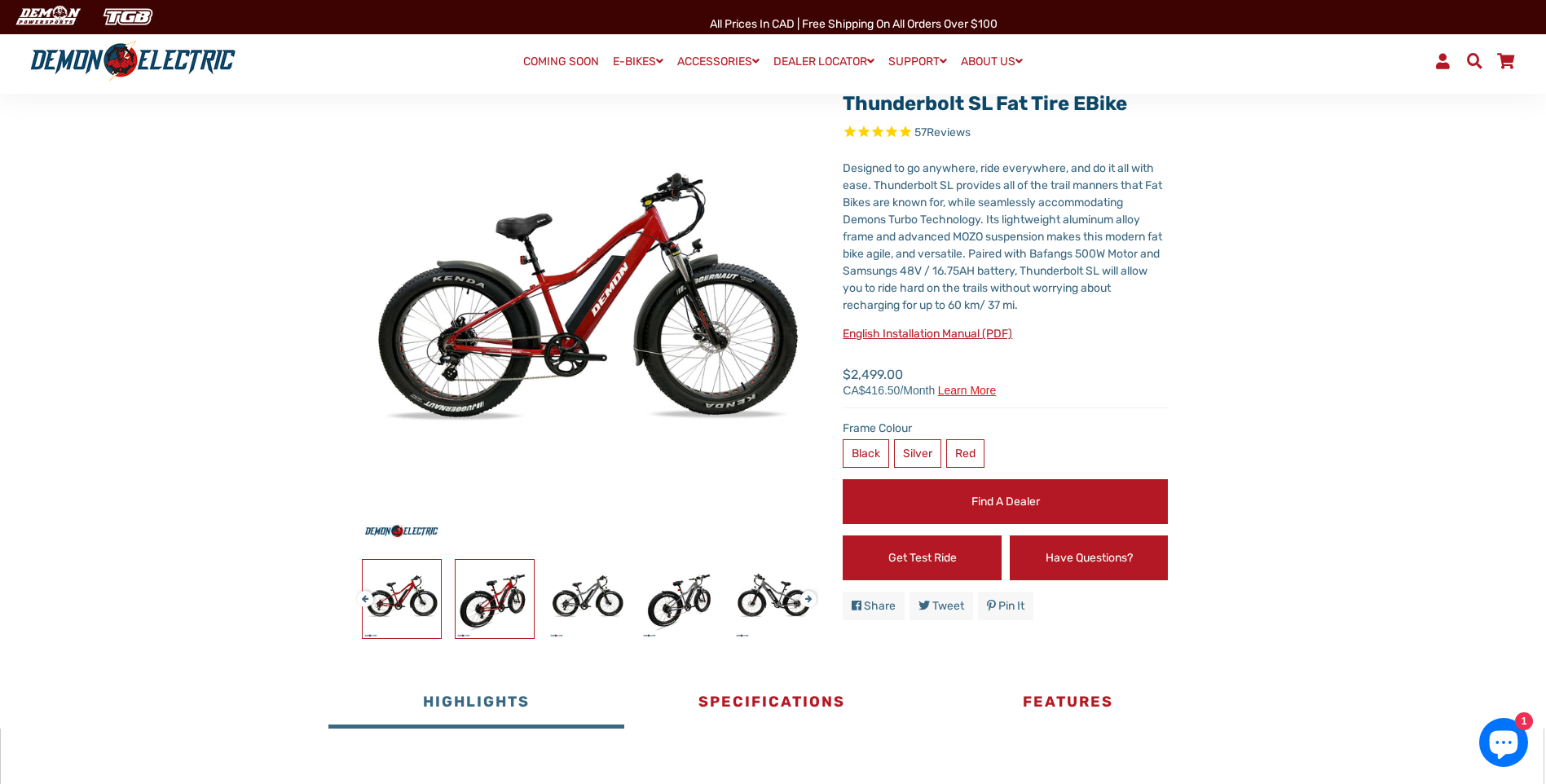
click at [488, 603] on img at bounding box center [495, 599] width 78 height 78
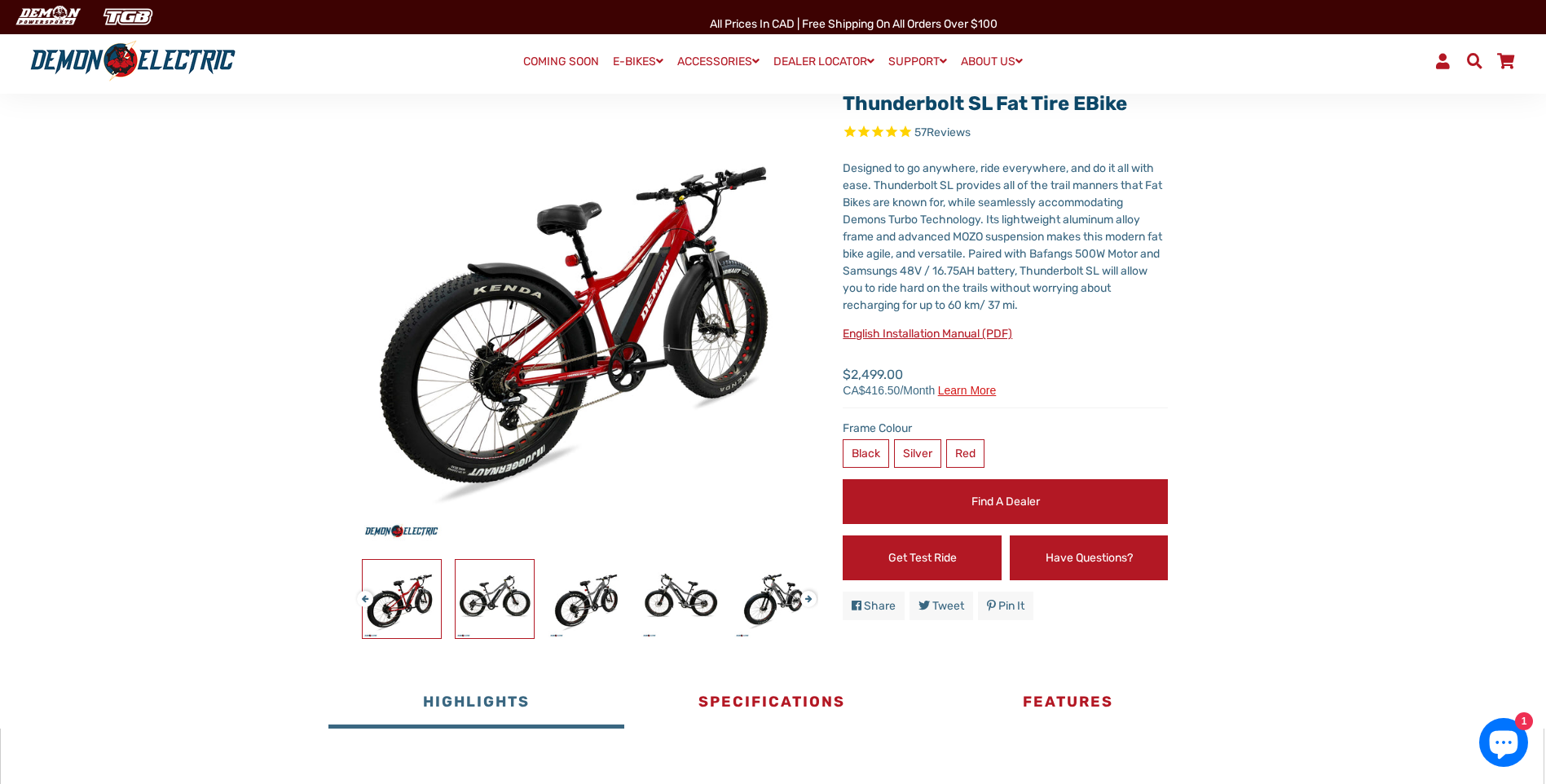
click at [516, 599] on img at bounding box center [495, 599] width 78 height 78
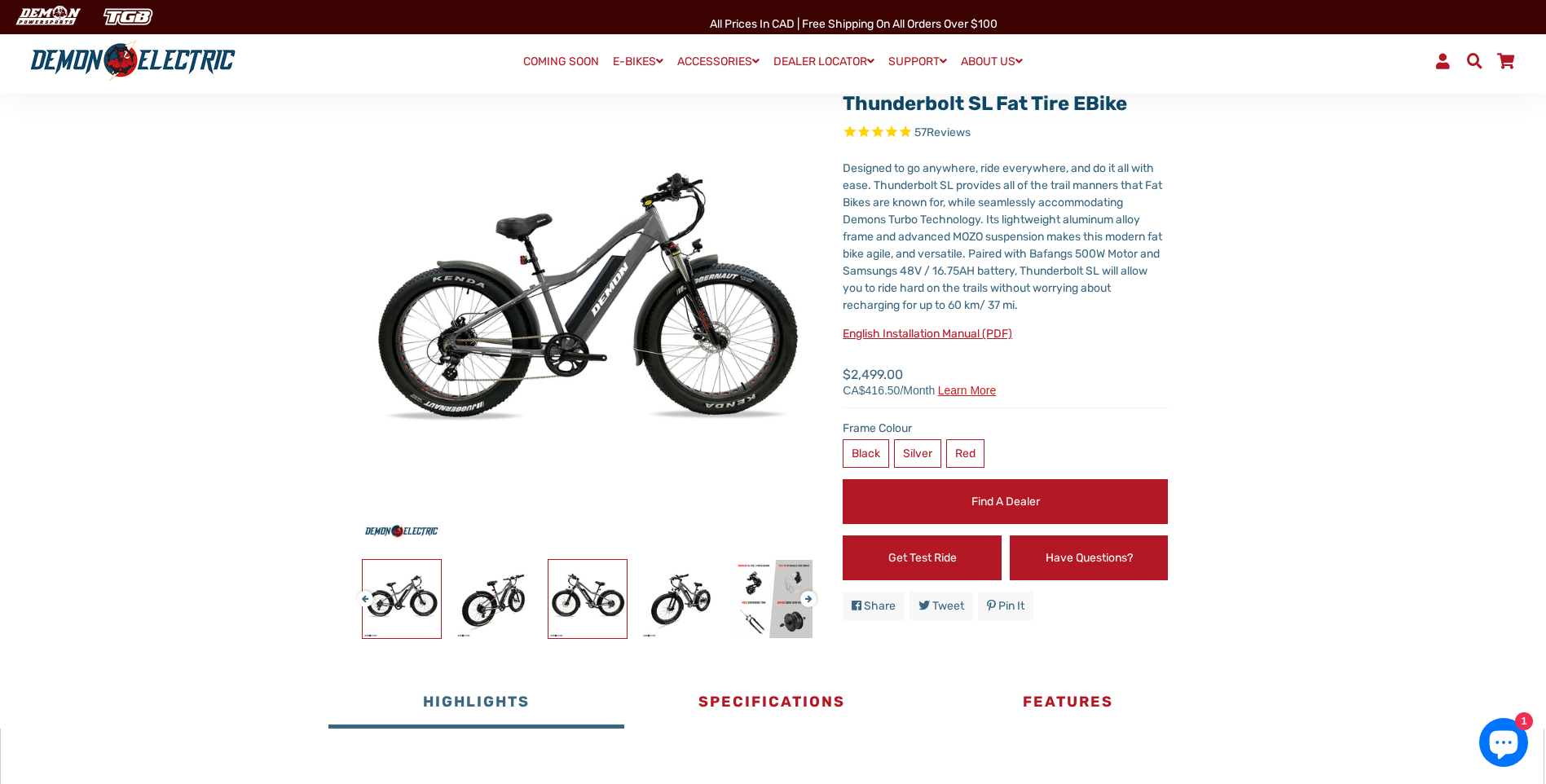
click at [579, 602] on img at bounding box center [588, 599] width 78 height 78
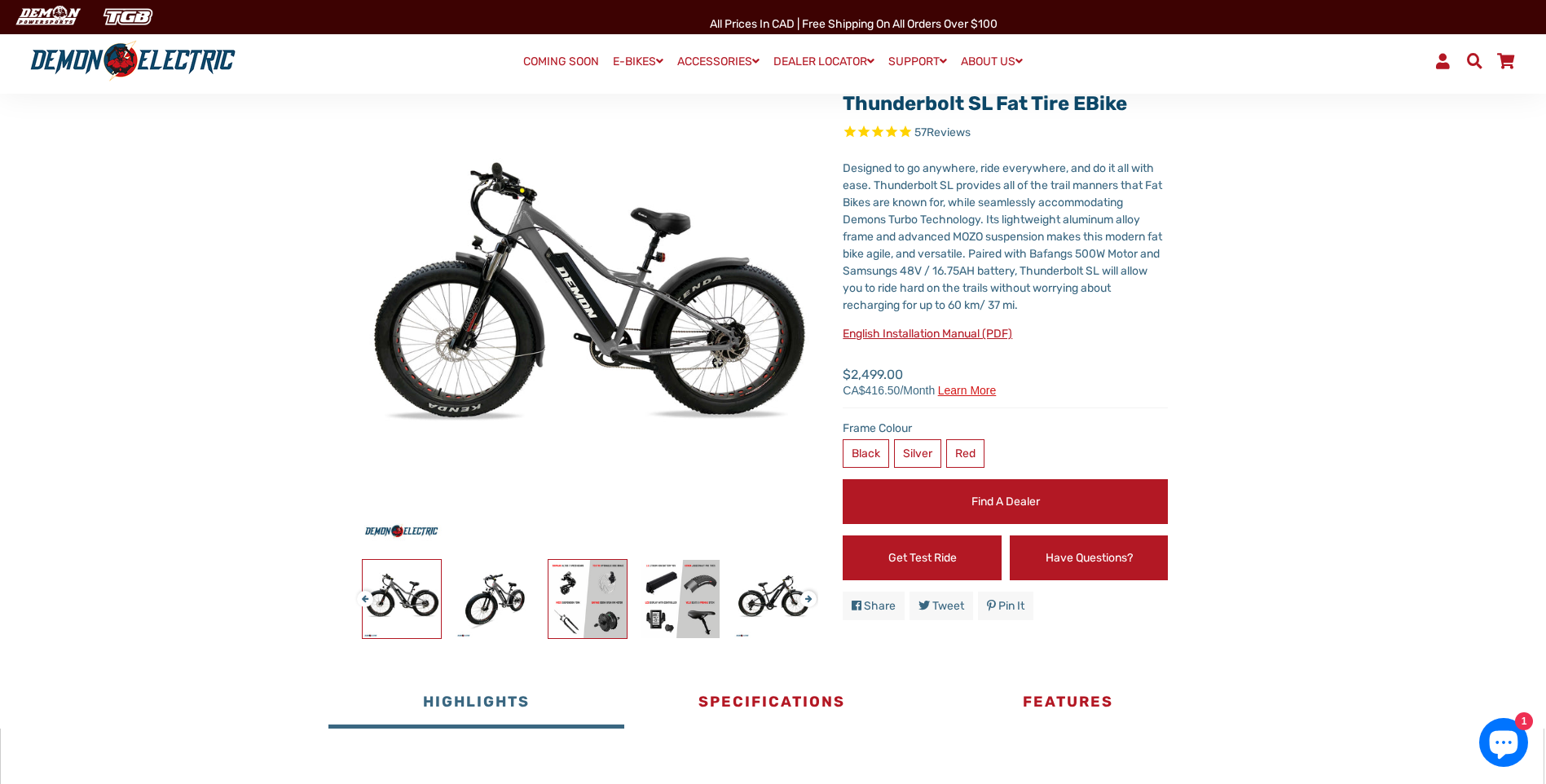
click at [611, 603] on img at bounding box center [588, 599] width 78 height 78
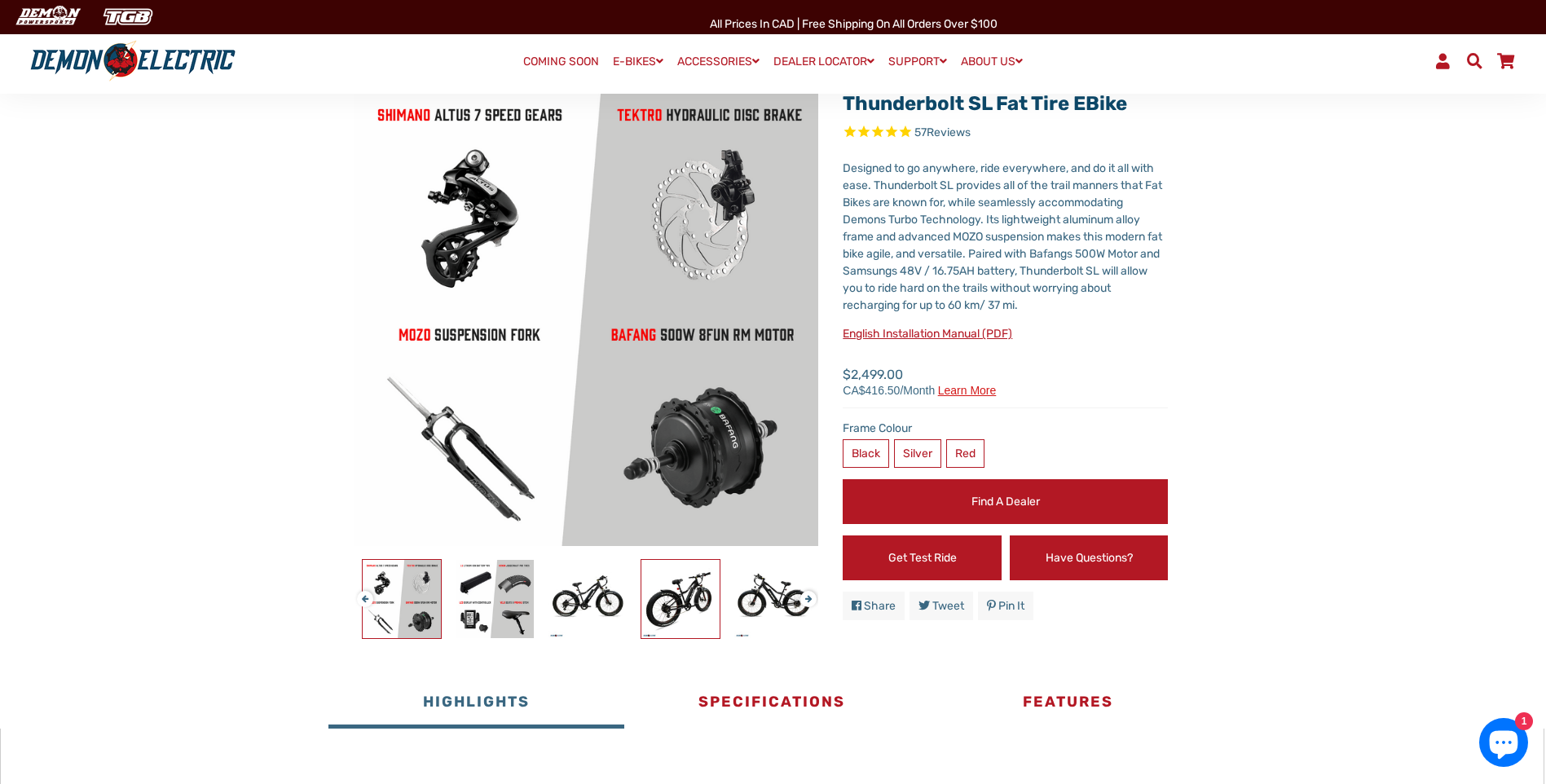
click at [667, 595] on img at bounding box center [681, 599] width 78 height 78
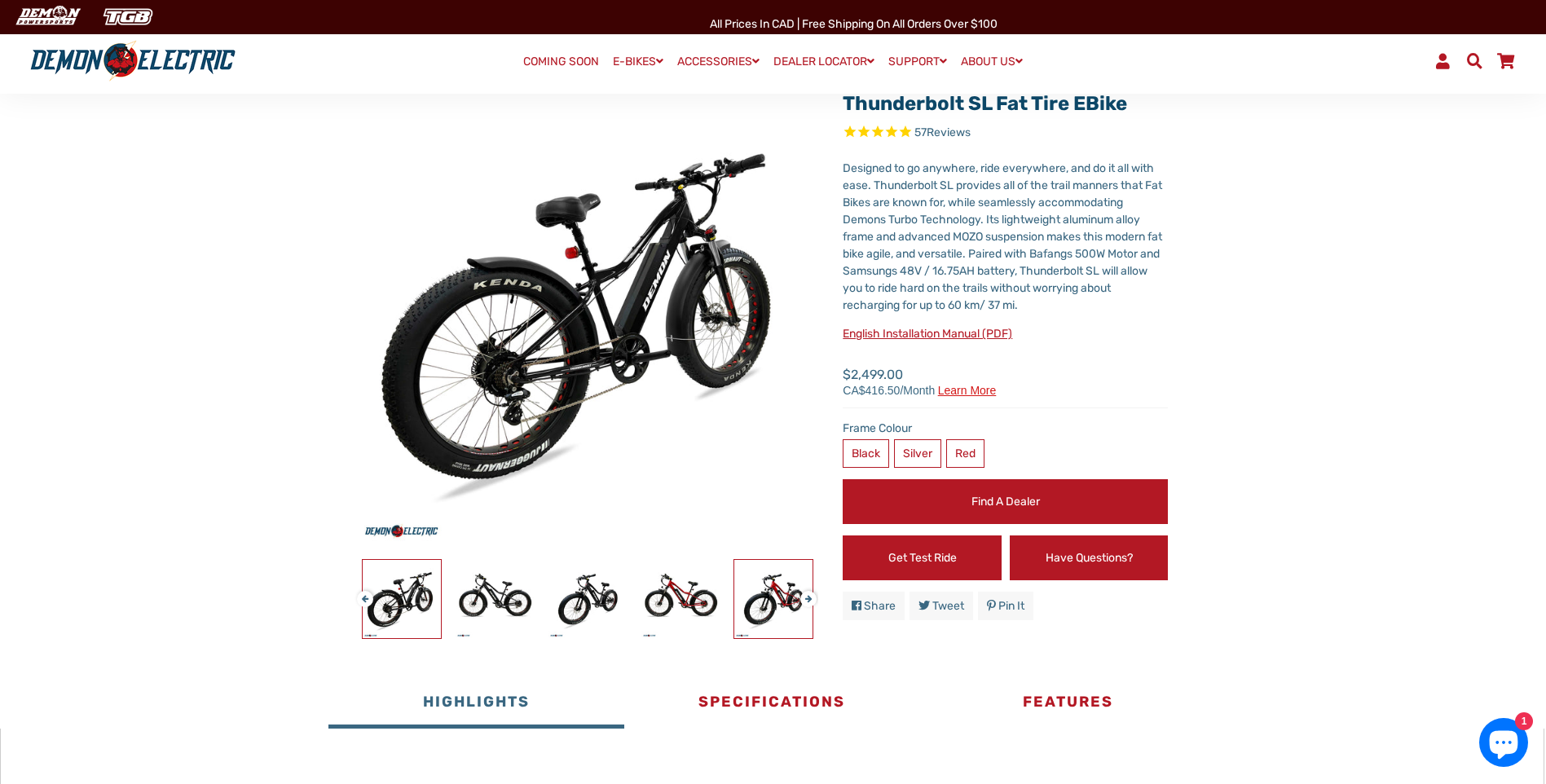
click at [767, 594] on img at bounding box center [773, 599] width 78 height 78
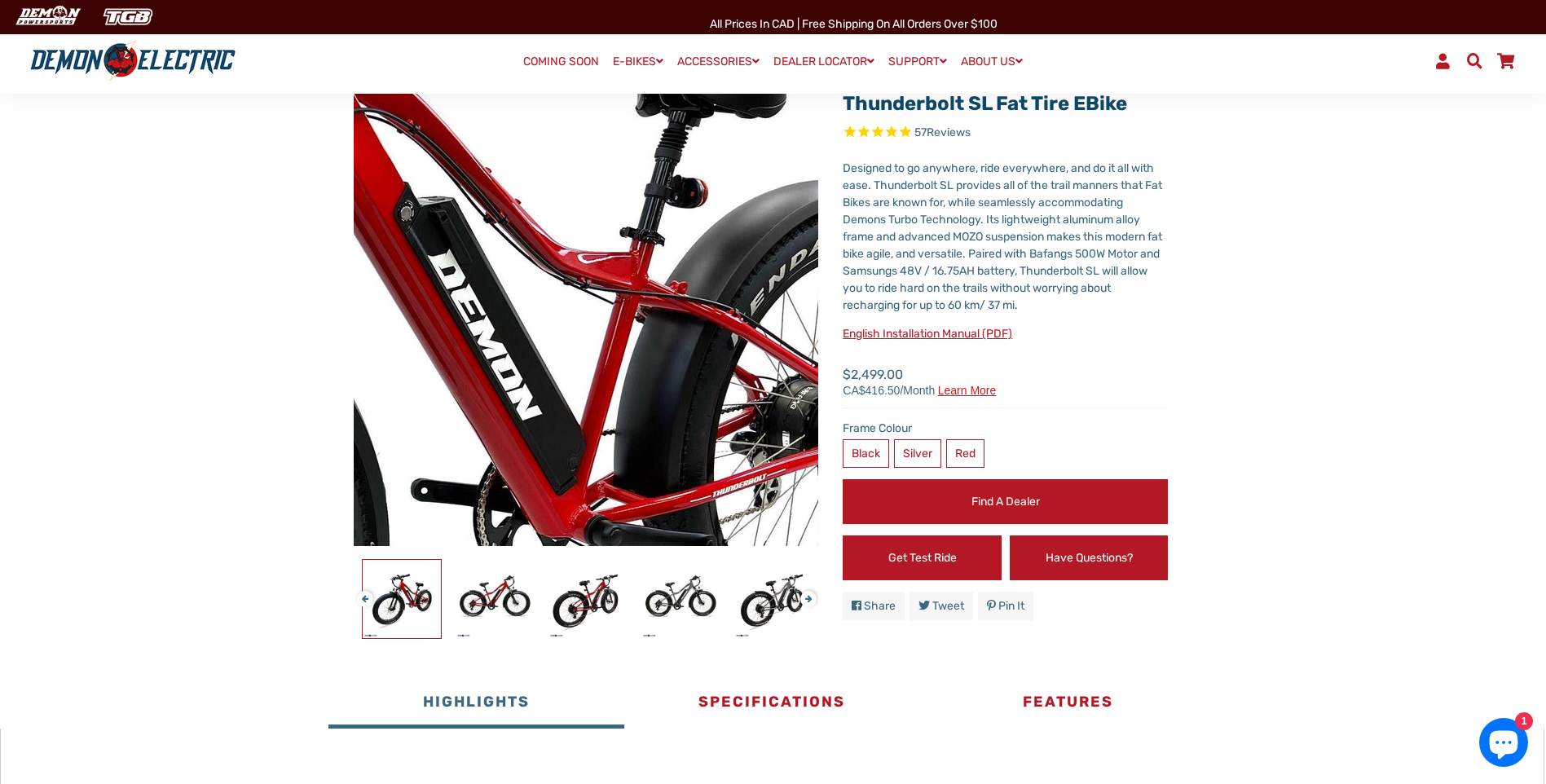
click at [688, 284] on img at bounding box center [323, 388] width 1669 height 1669
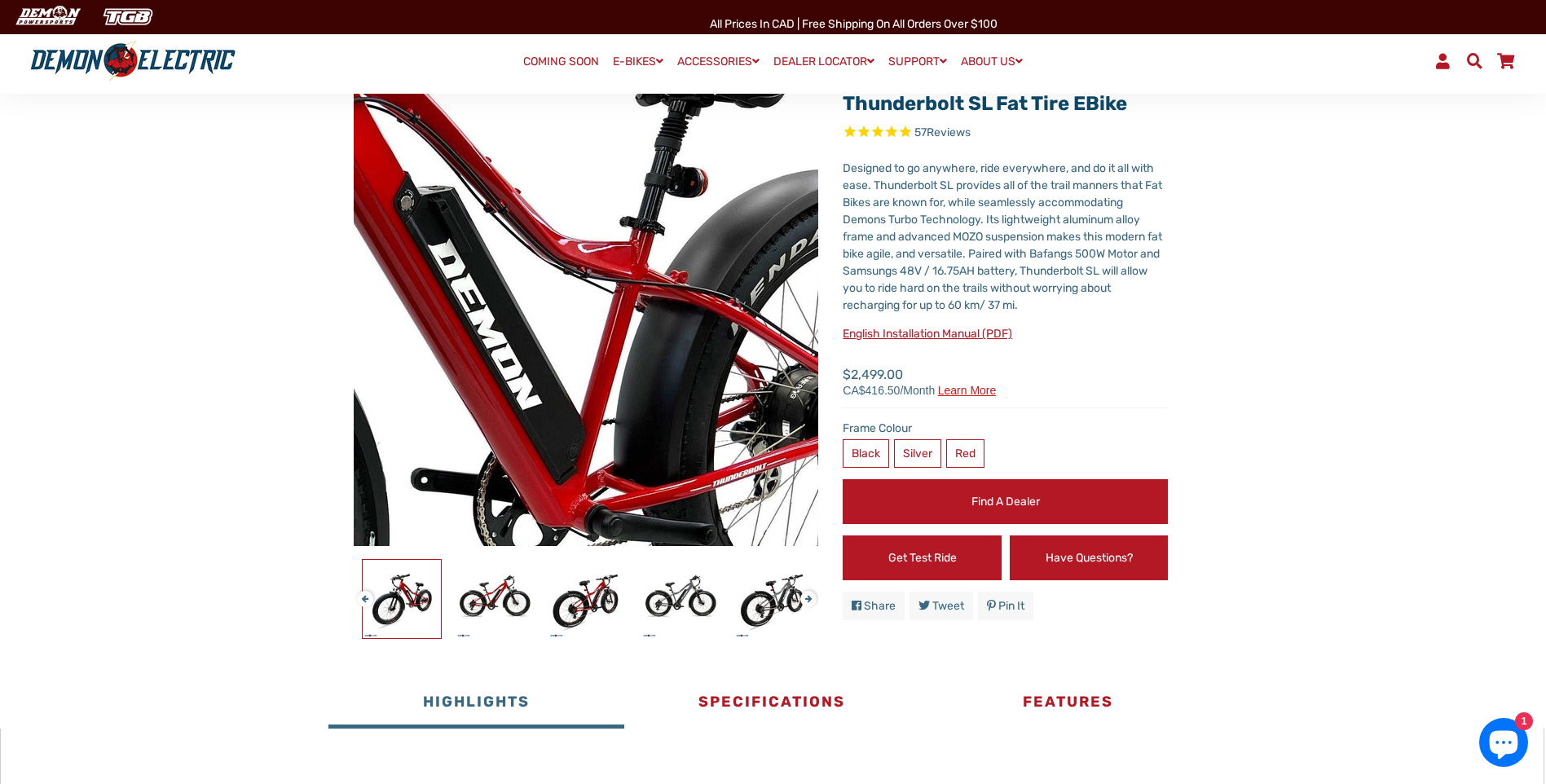
click at [688, 288] on img at bounding box center [323, 378] width 1669 height 1669
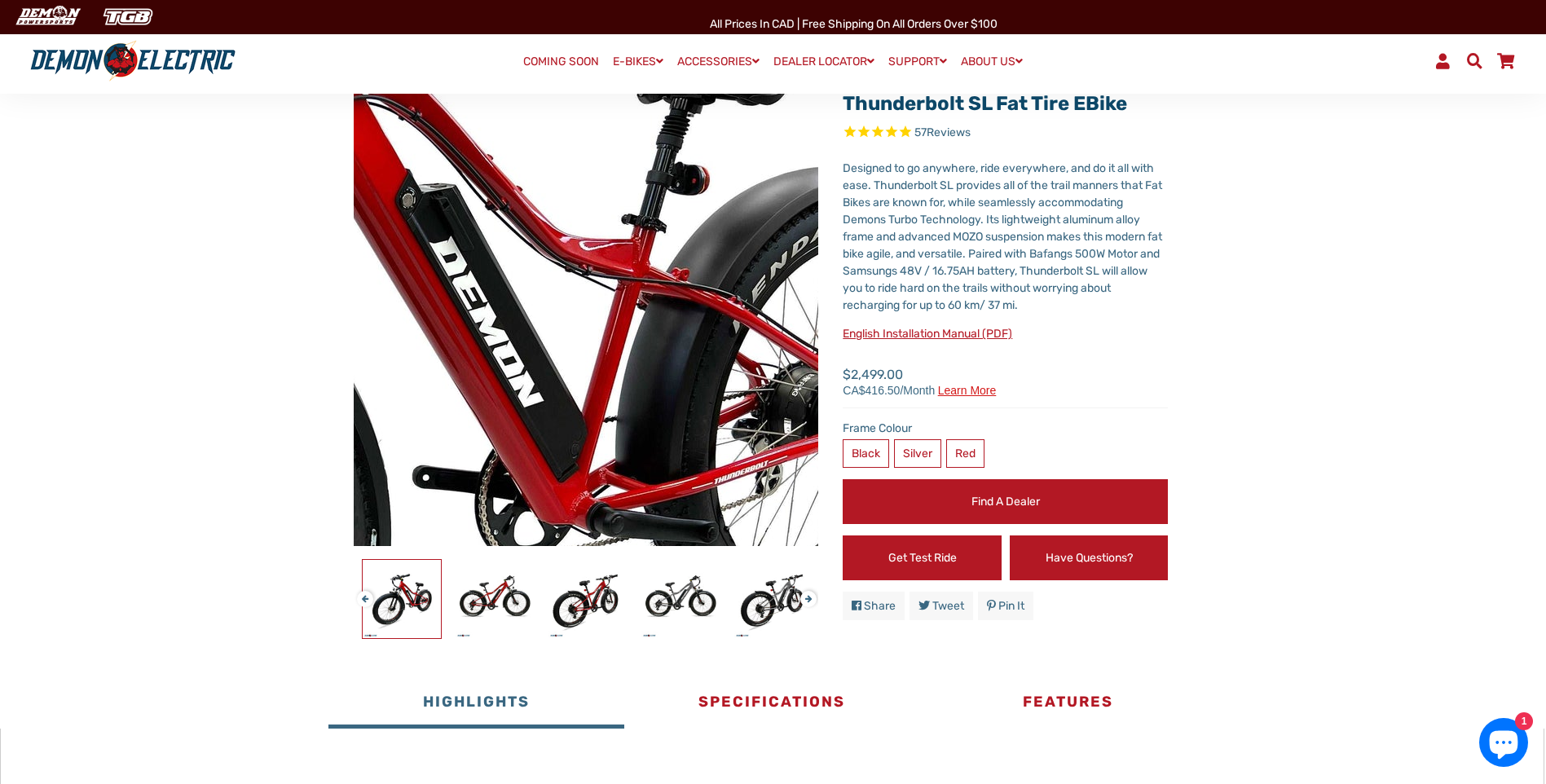
scroll to position [81, 0]
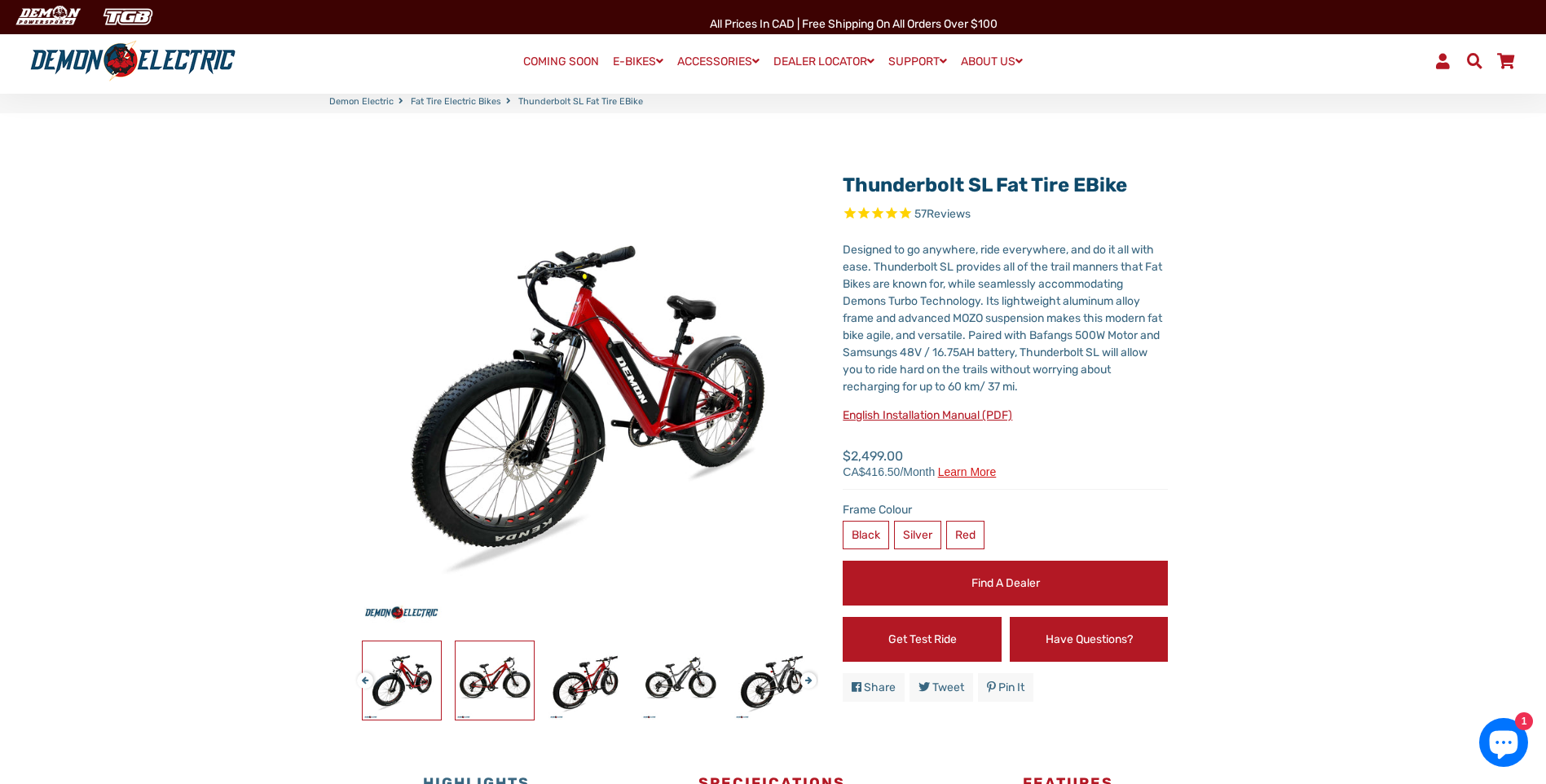
click at [485, 679] on img at bounding box center [495, 680] width 78 height 78
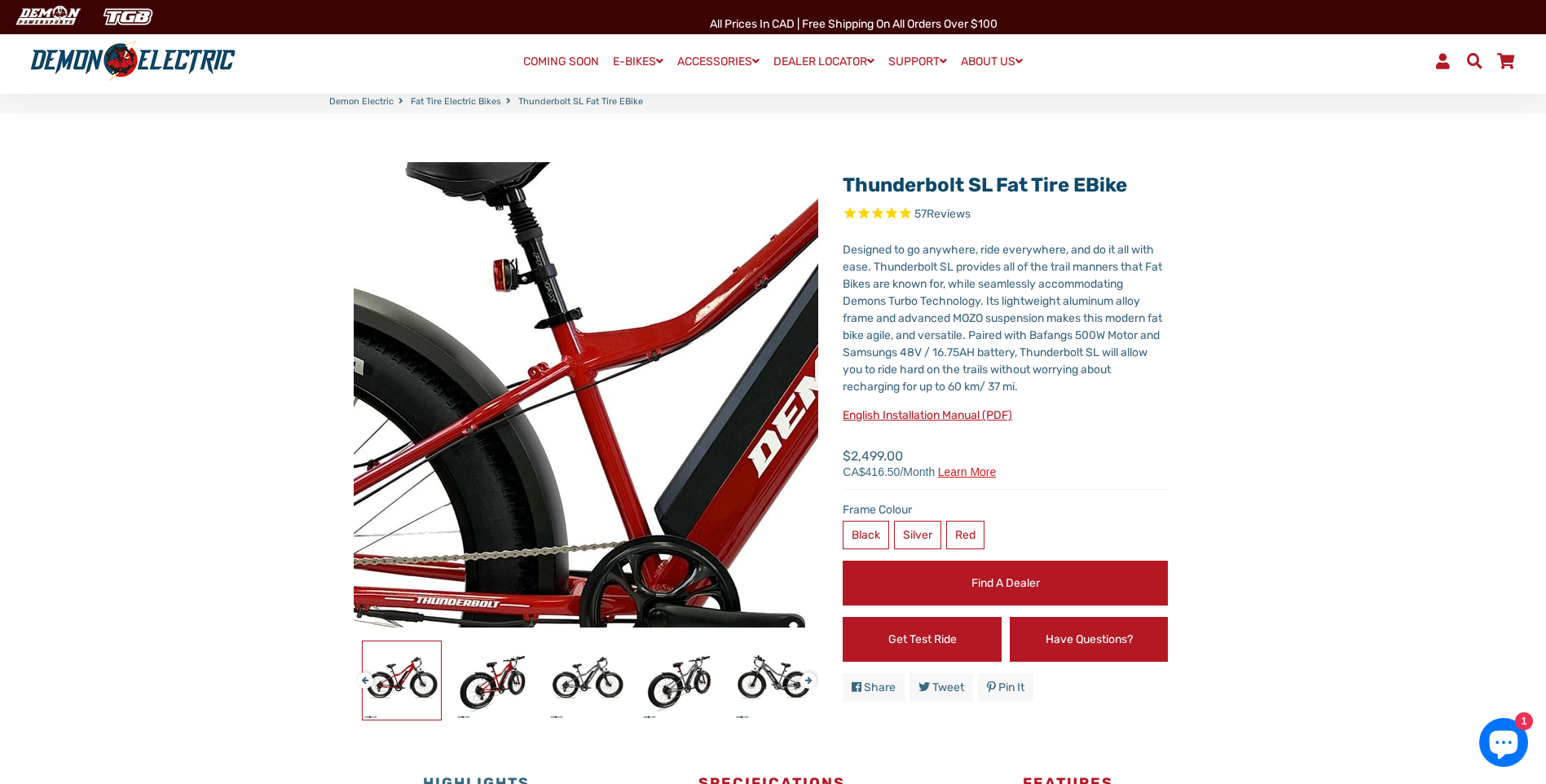
click at [529, 369] on img at bounding box center [731, 466] width 1669 height 1669
